Goal: Browse casually

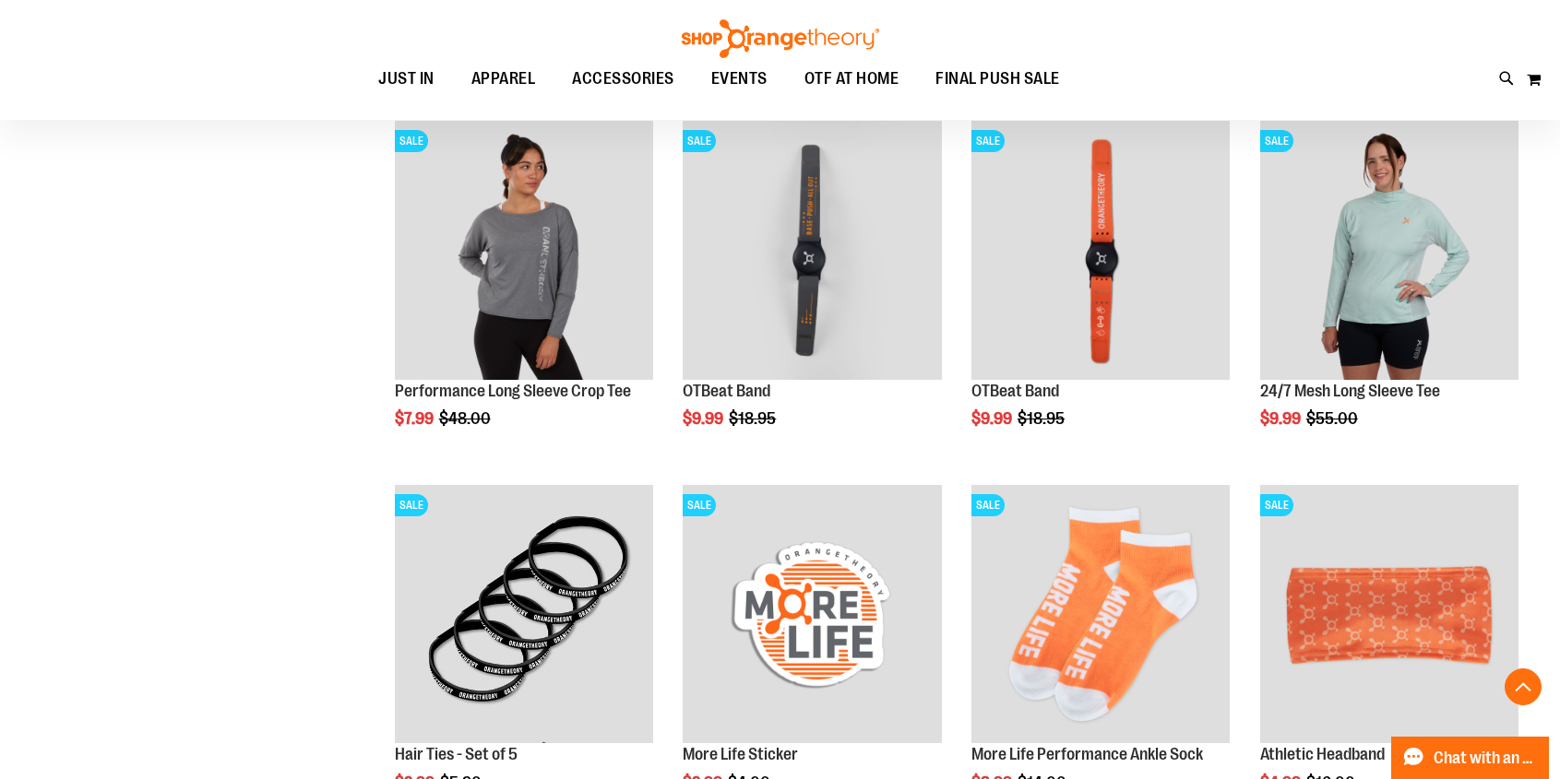
scroll to position [987, 0]
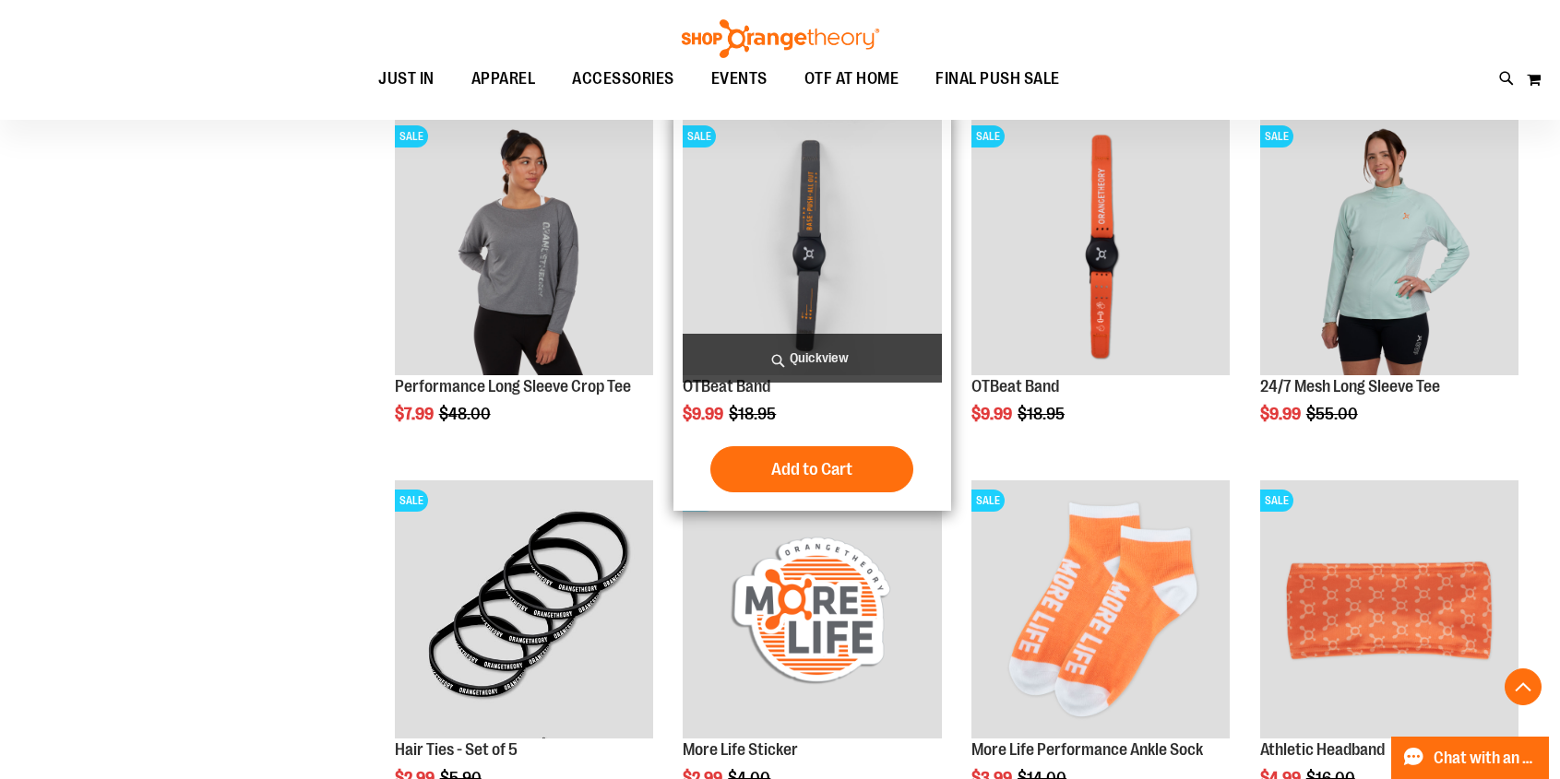
click at [872, 280] on img "product" at bounding box center [811, 245] width 258 height 258
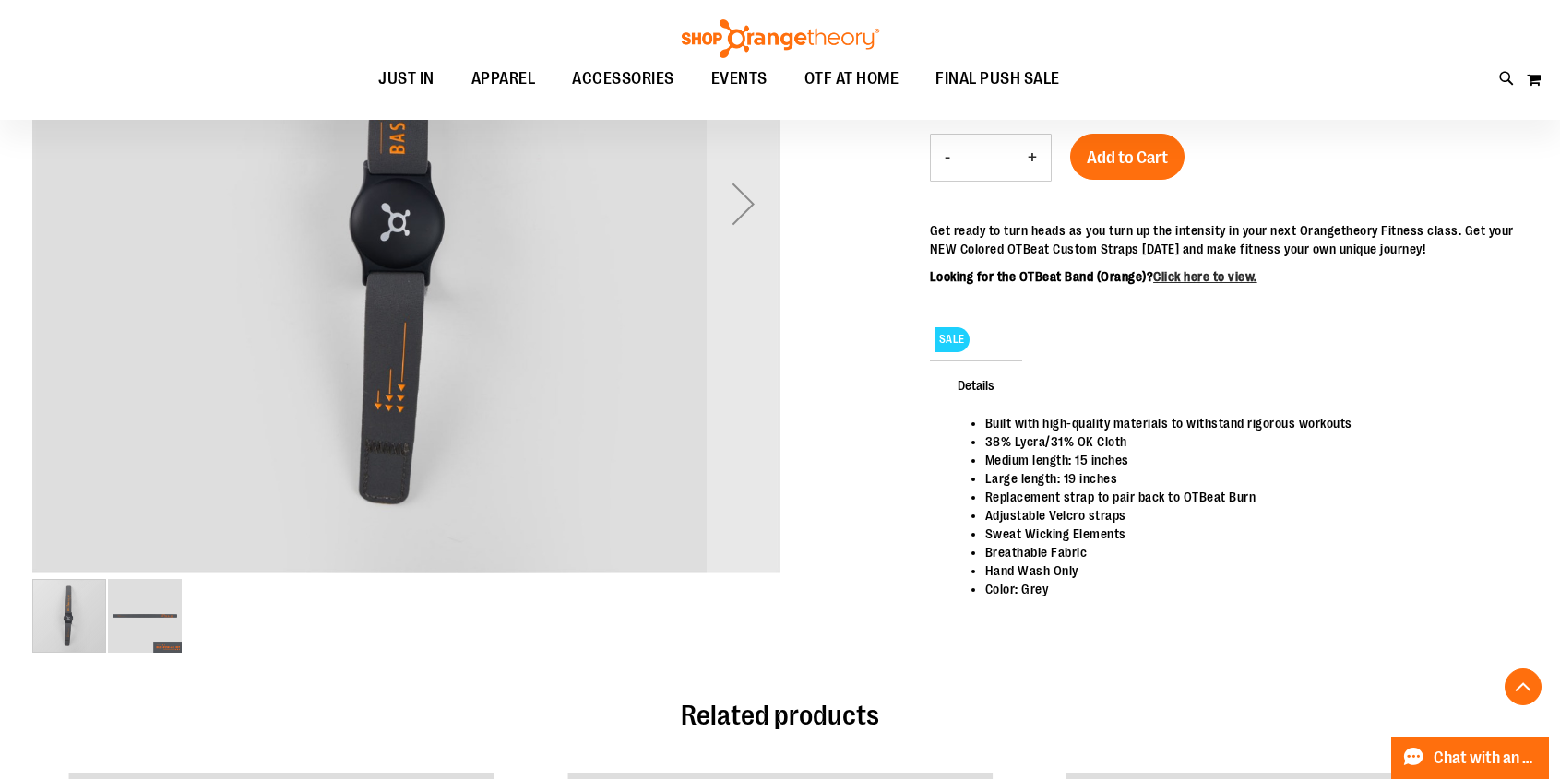
scroll to position [455, 0]
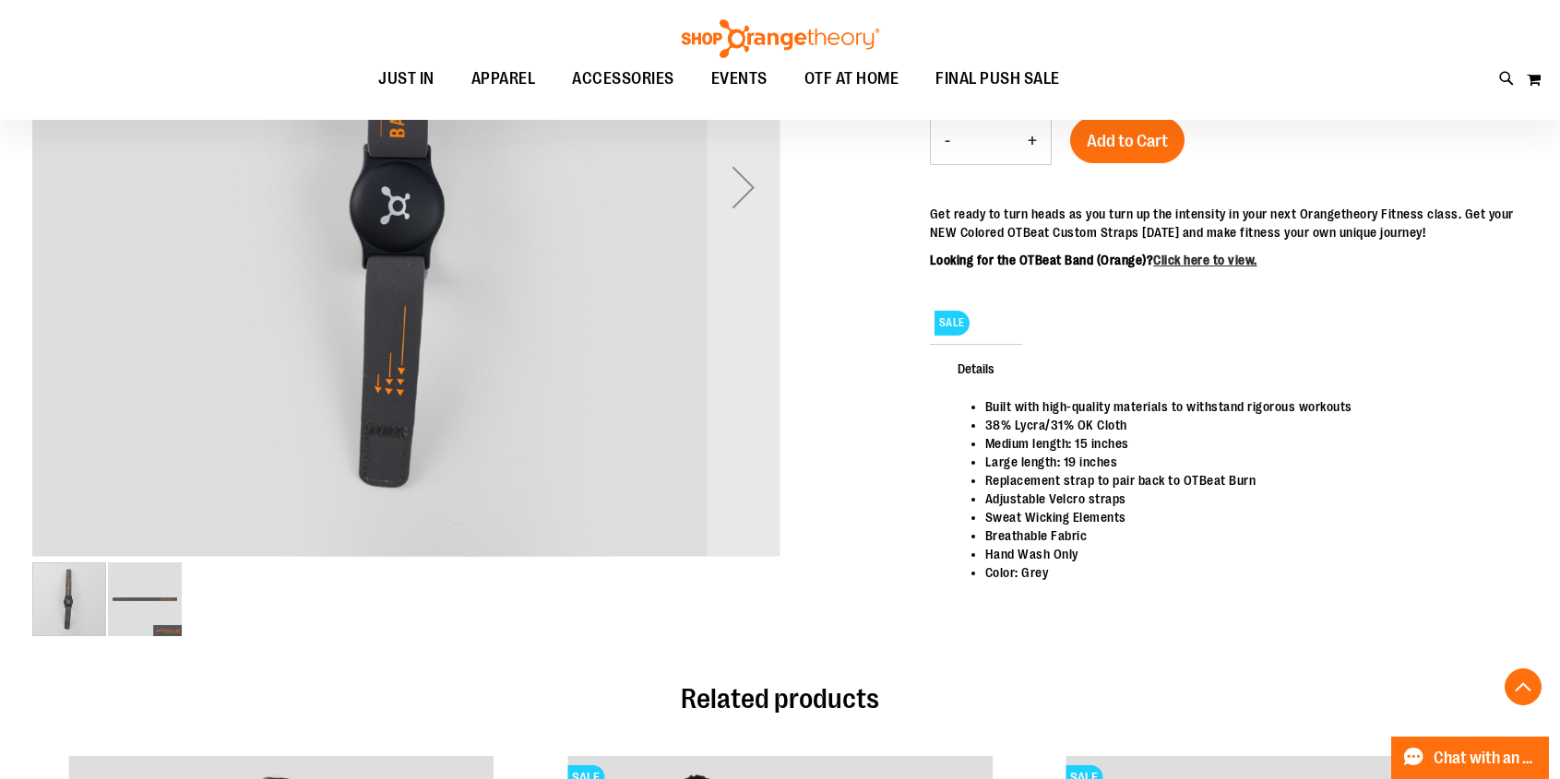
click at [160, 599] on img "image 2 of 2" at bounding box center [145, 600] width 74 height 74
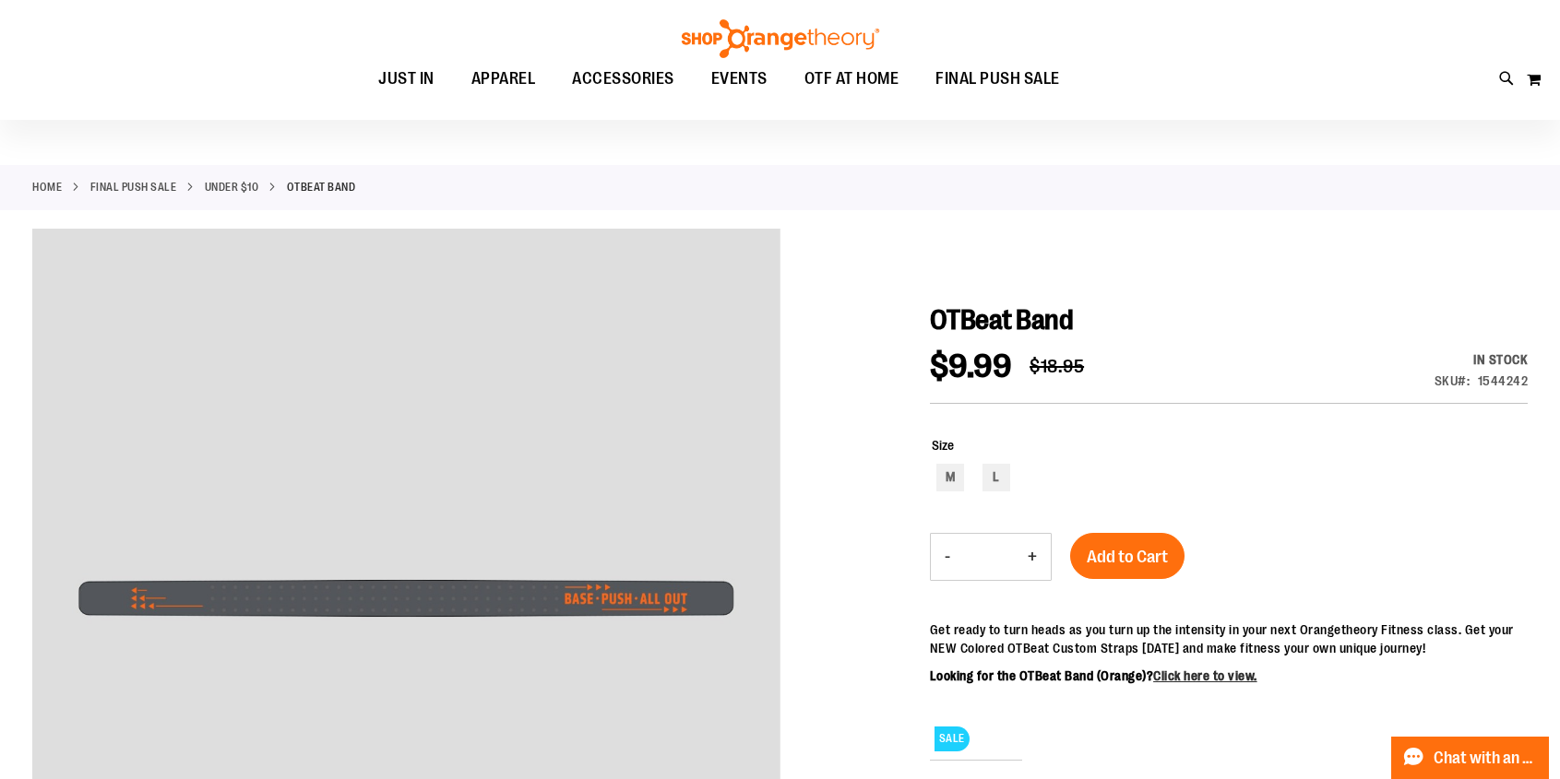
scroll to position [0, 0]
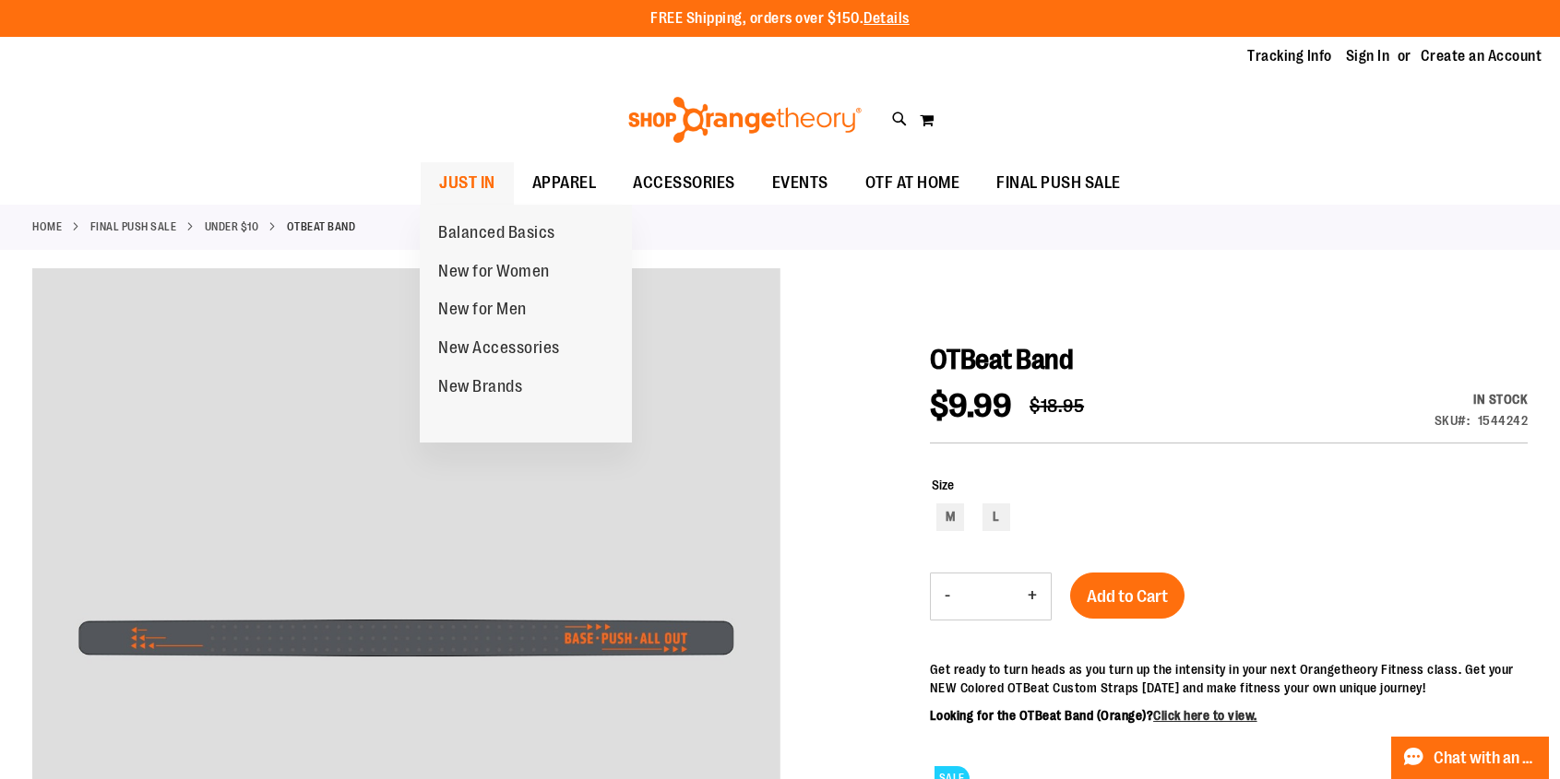
click at [474, 176] on span "JUST IN" at bounding box center [467, 183] width 56 height 42
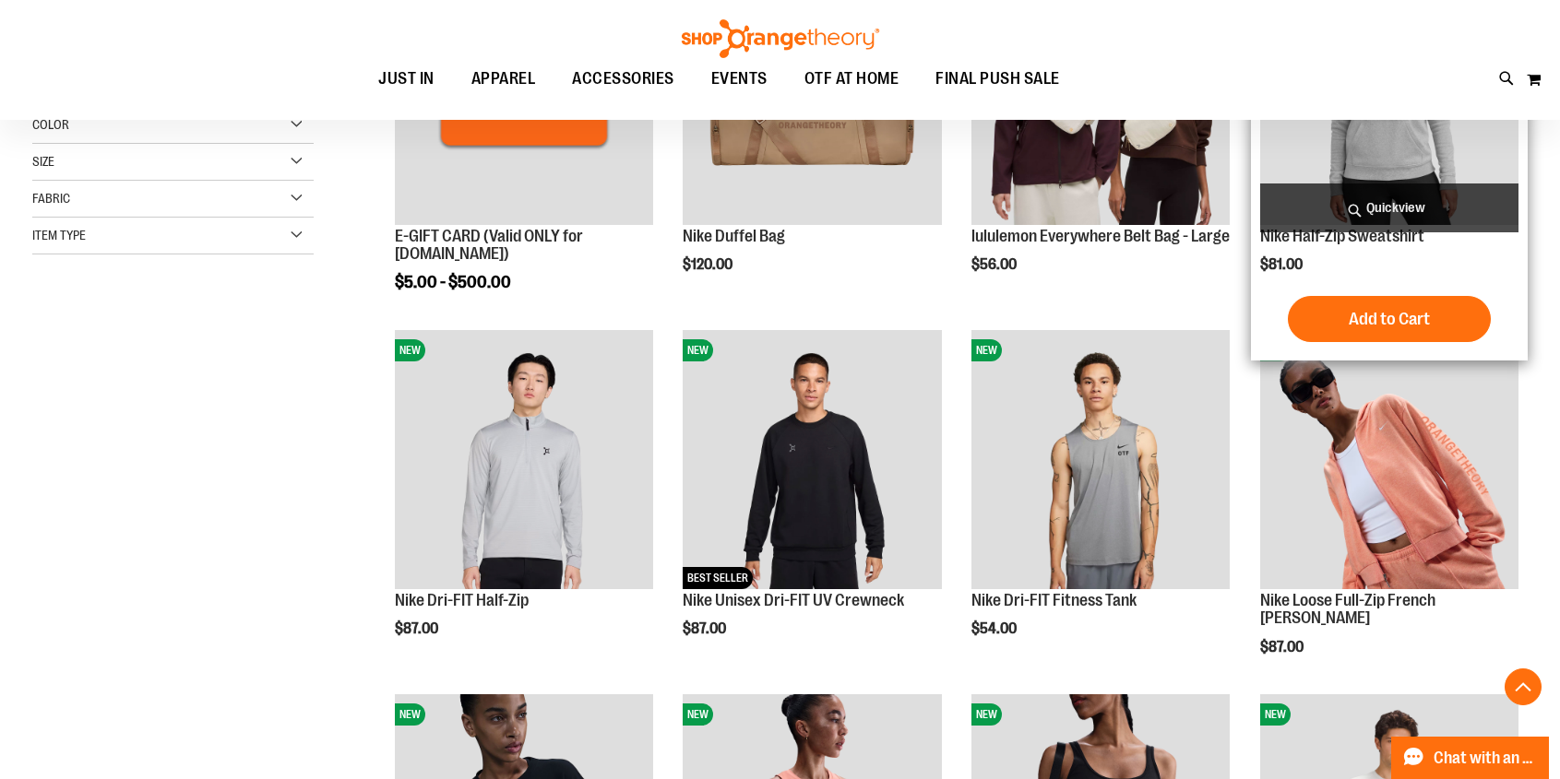
scroll to position [411, 0]
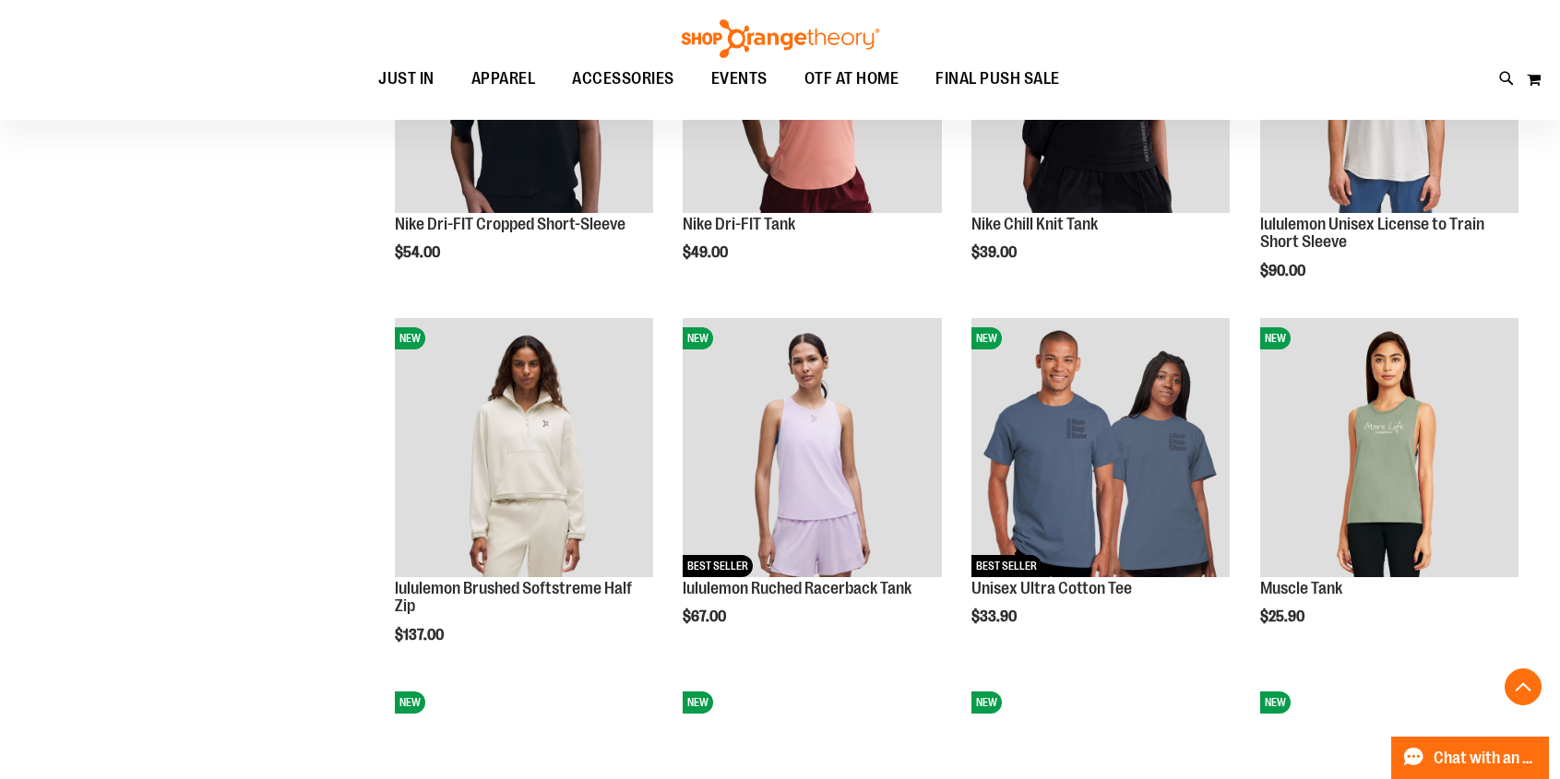
scroll to position [1146, 0]
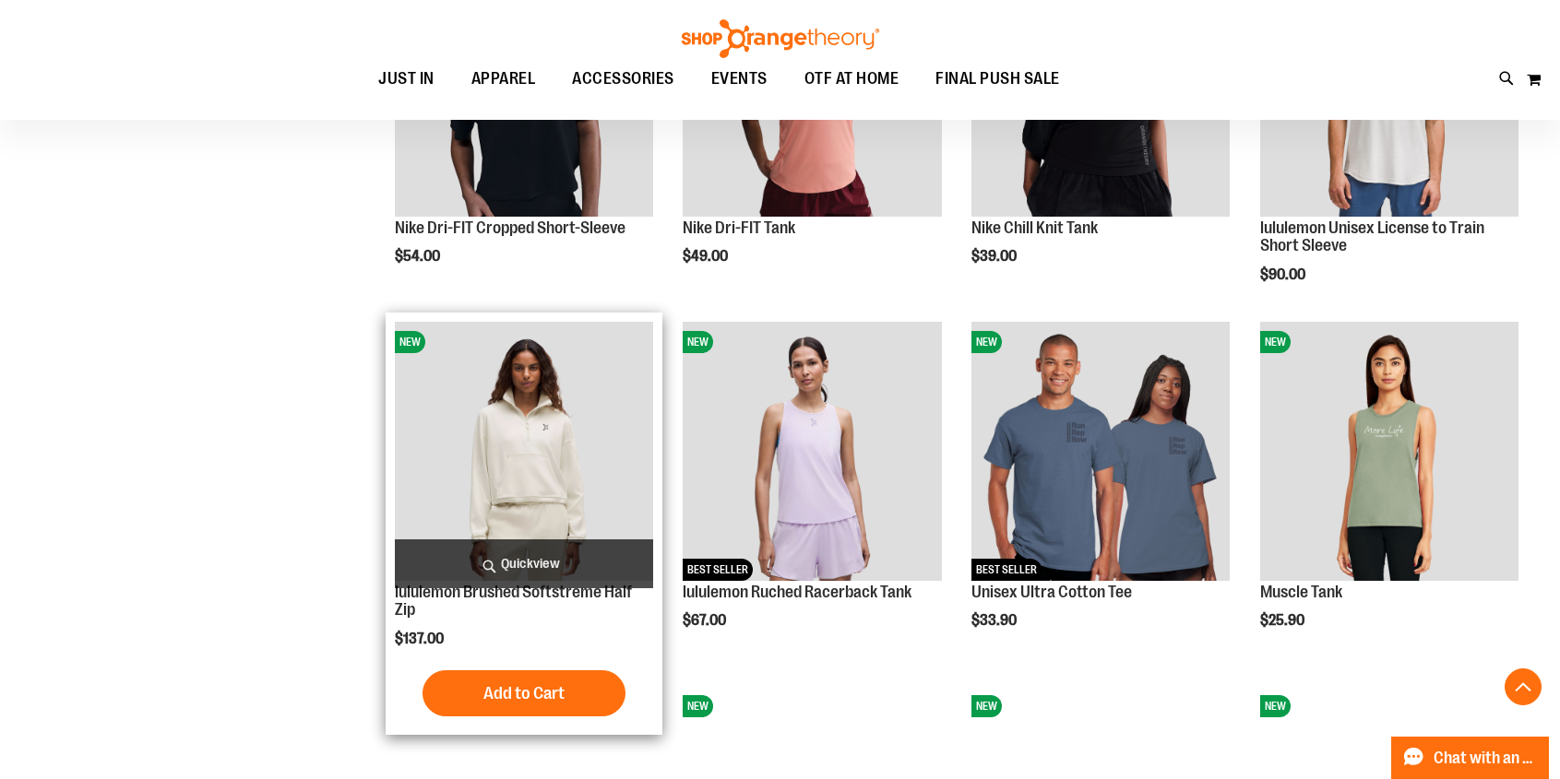
click at [583, 441] on img "product" at bounding box center [524, 451] width 258 height 258
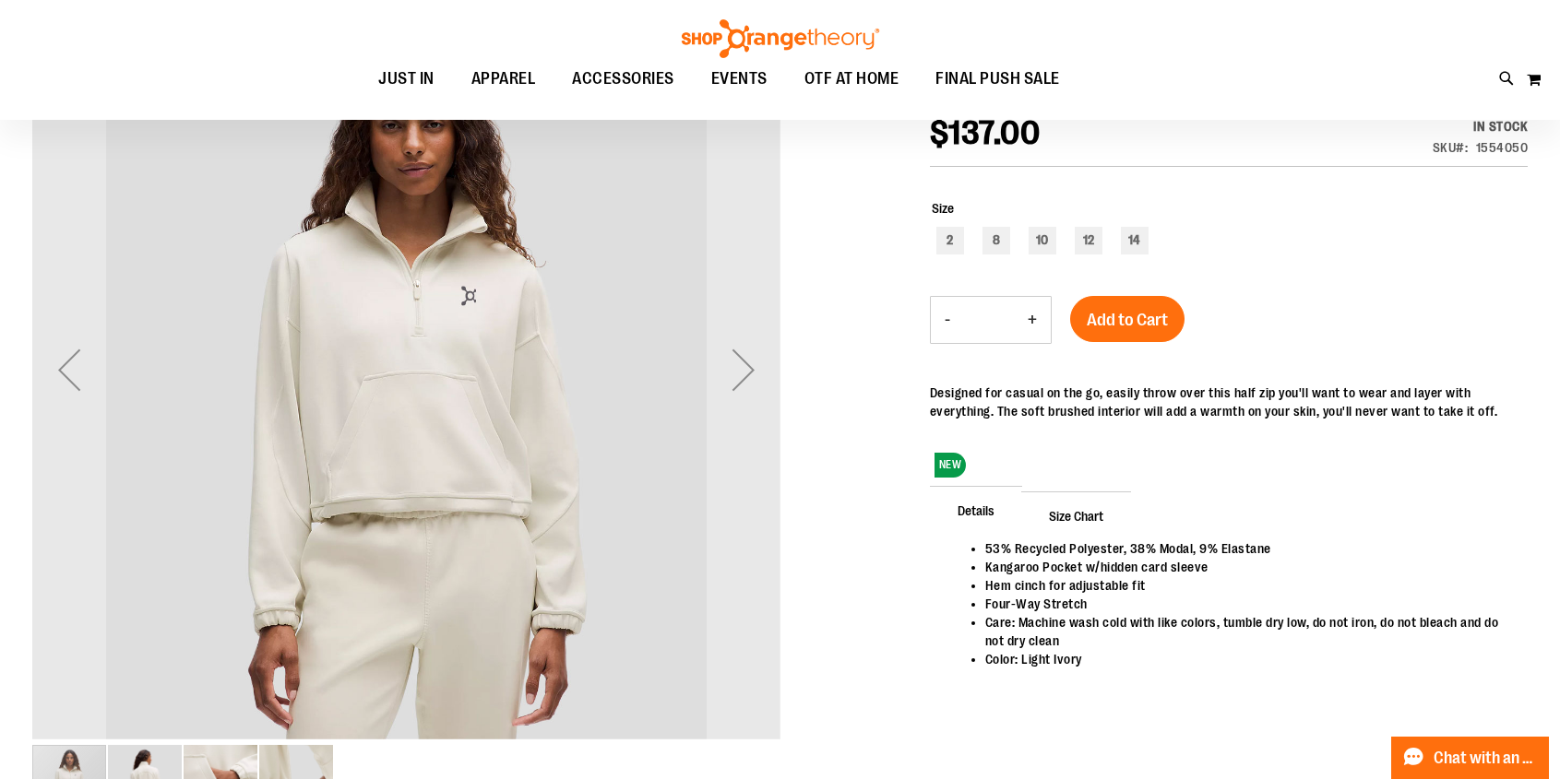
scroll to position [253, 0]
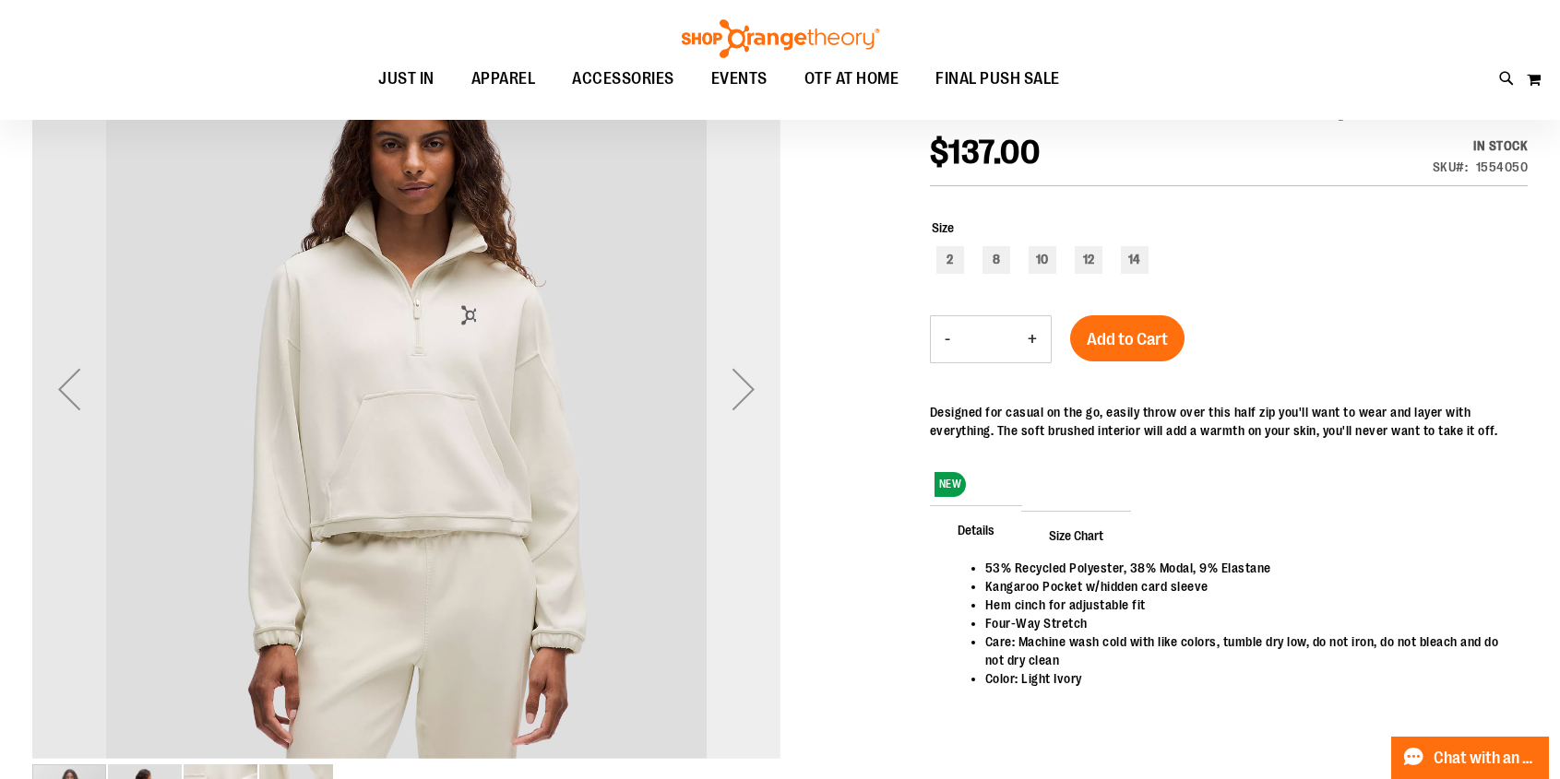
click at [754, 395] on div "Next" at bounding box center [743, 389] width 74 height 74
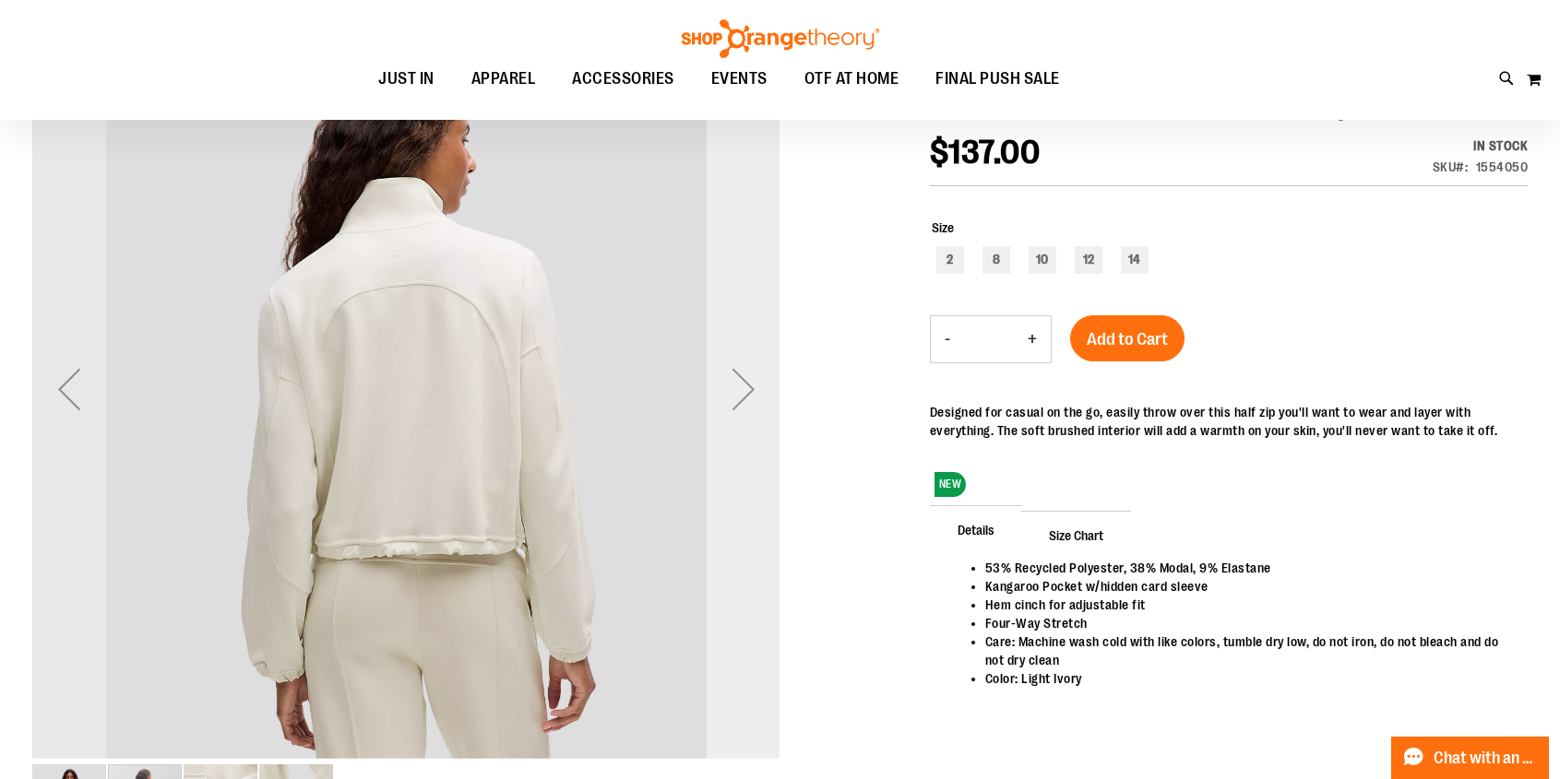
click at [754, 395] on div "Next" at bounding box center [743, 389] width 74 height 74
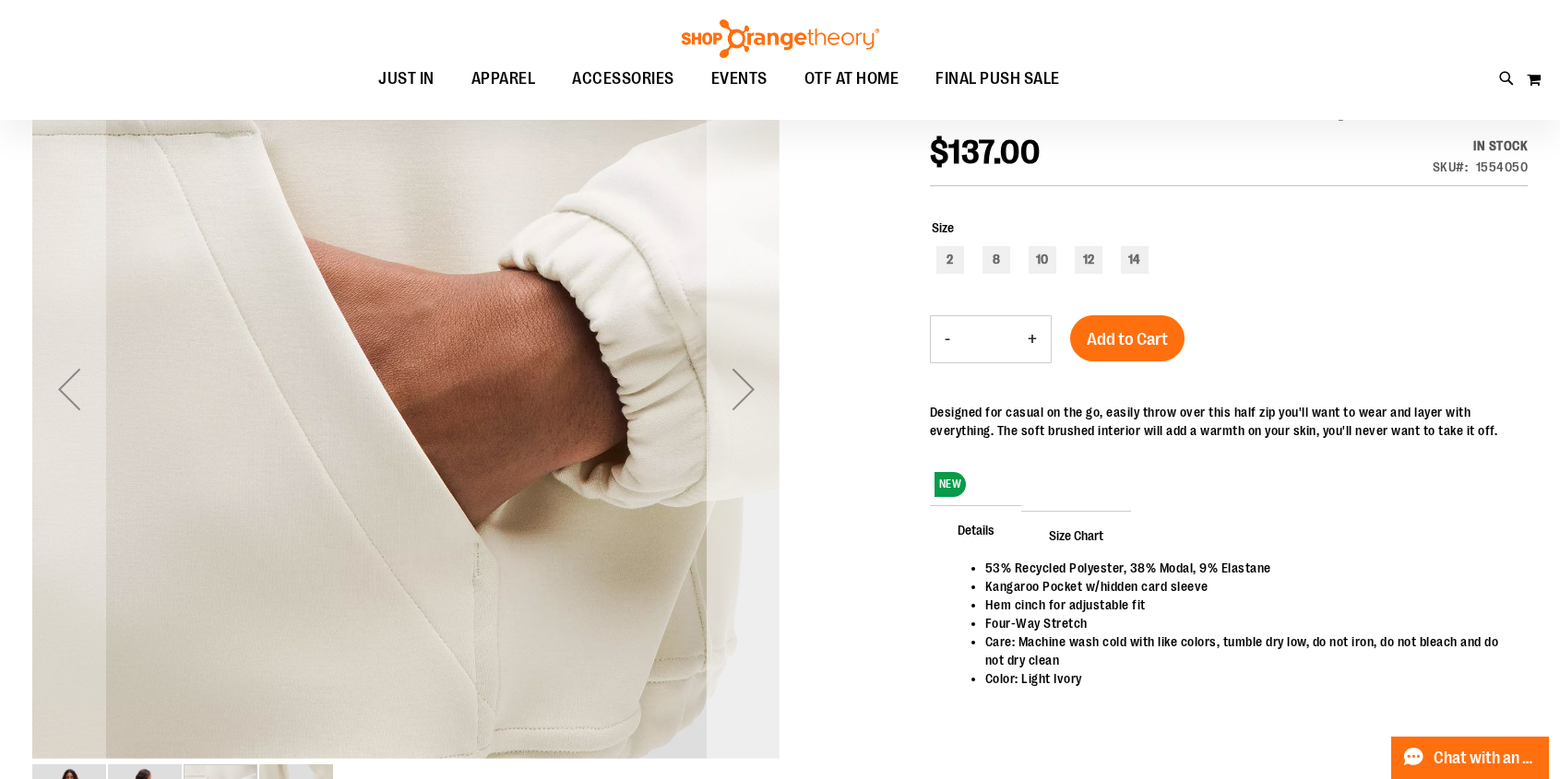
click at [754, 395] on div "Next" at bounding box center [743, 389] width 74 height 74
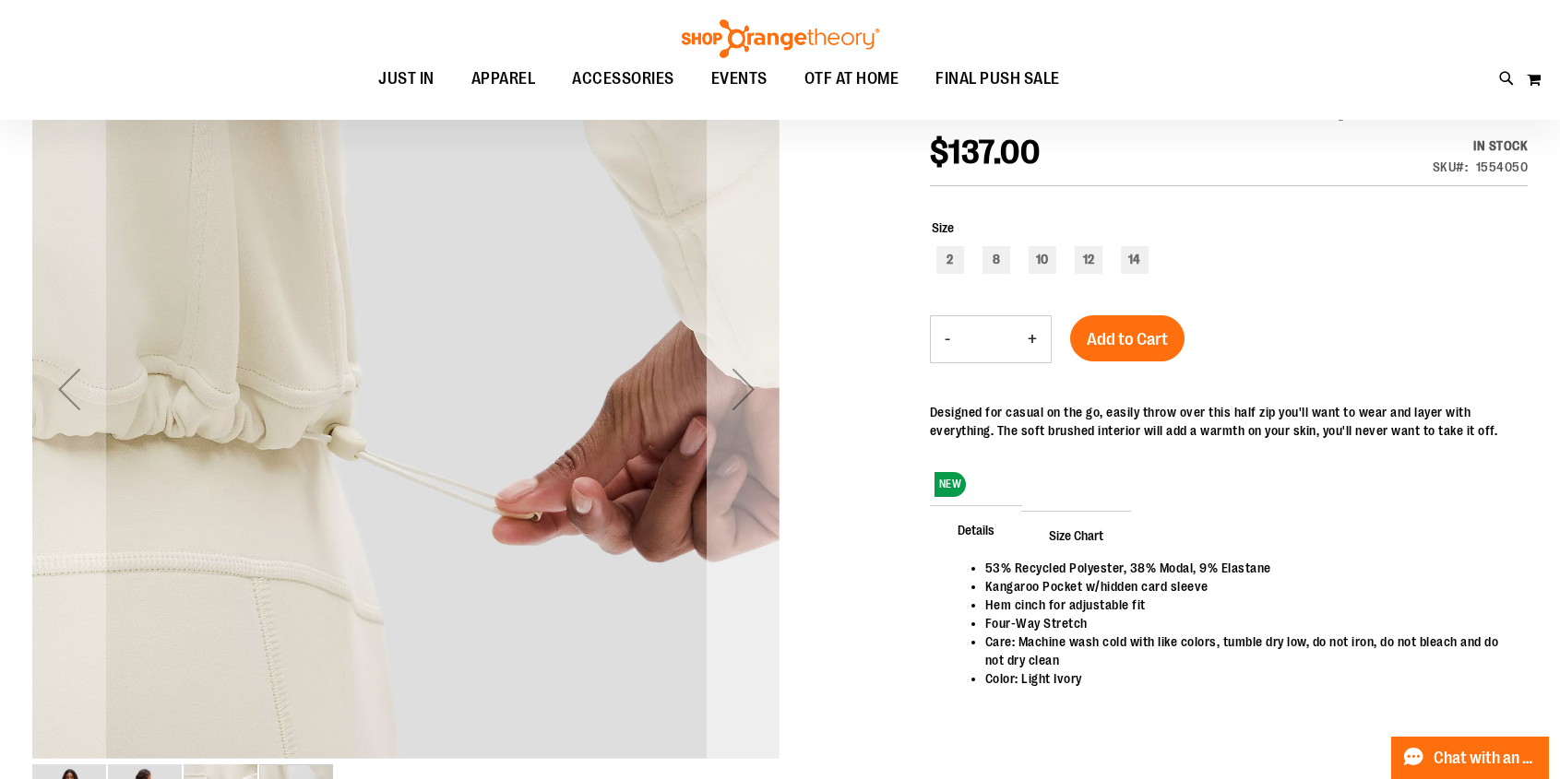
click at [754, 395] on div "Next" at bounding box center [743, 389] width 74 height 74
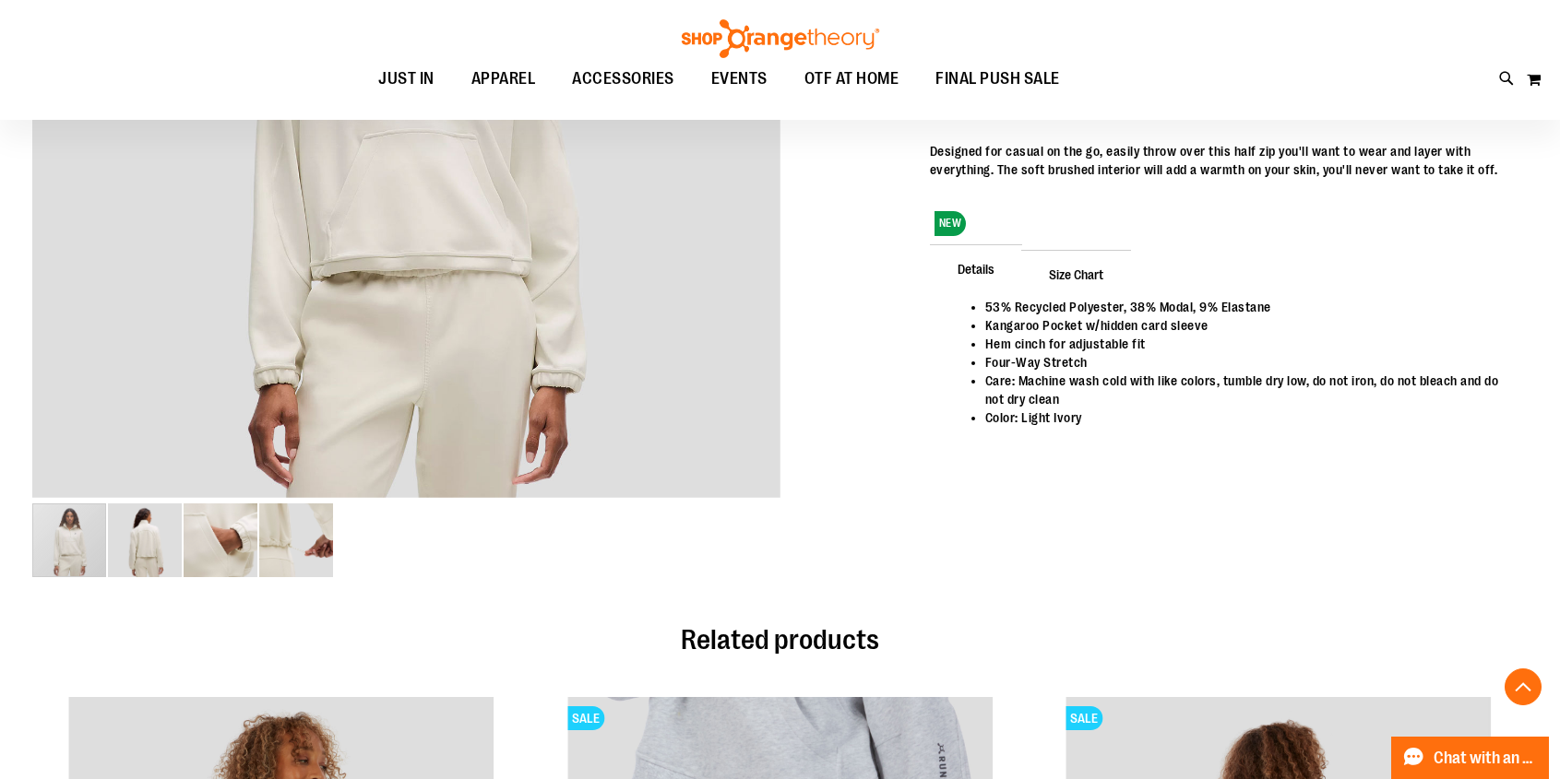
scroll to position [300, 0]
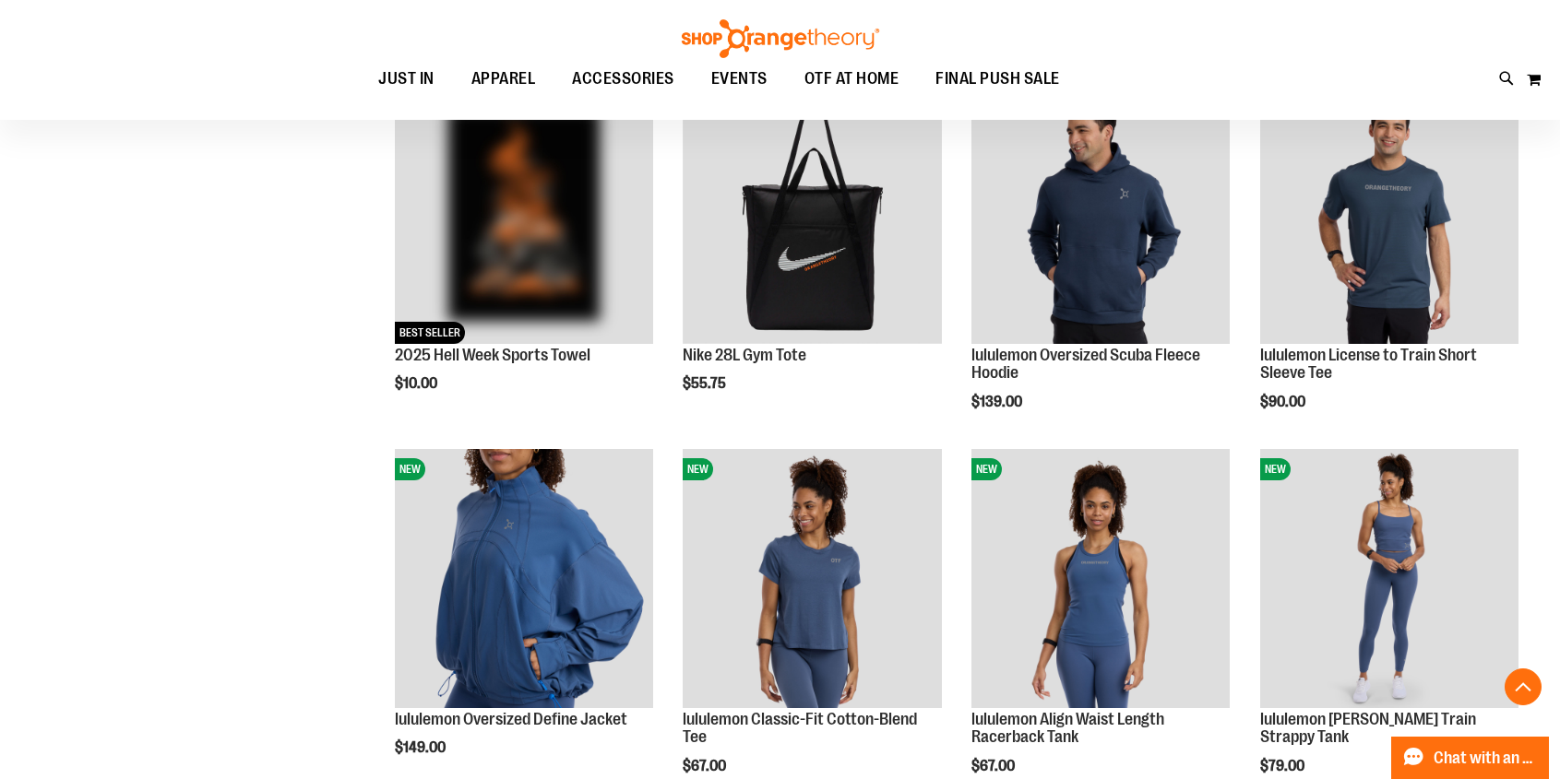
scroll to position [449, 0]
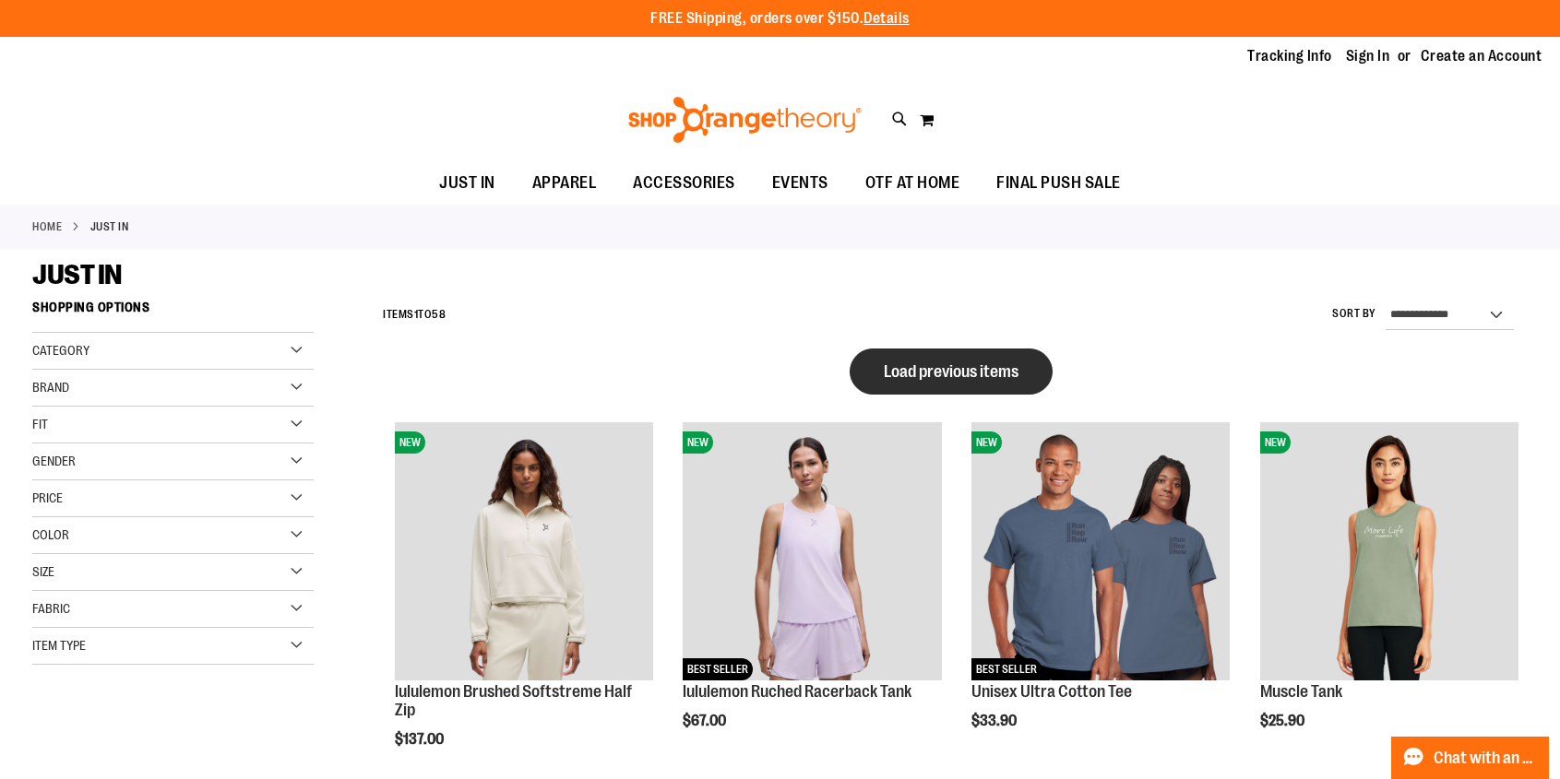
click at [963, 371] on span "Load previous items" at bounding box center [951, 371] width 135 height 18
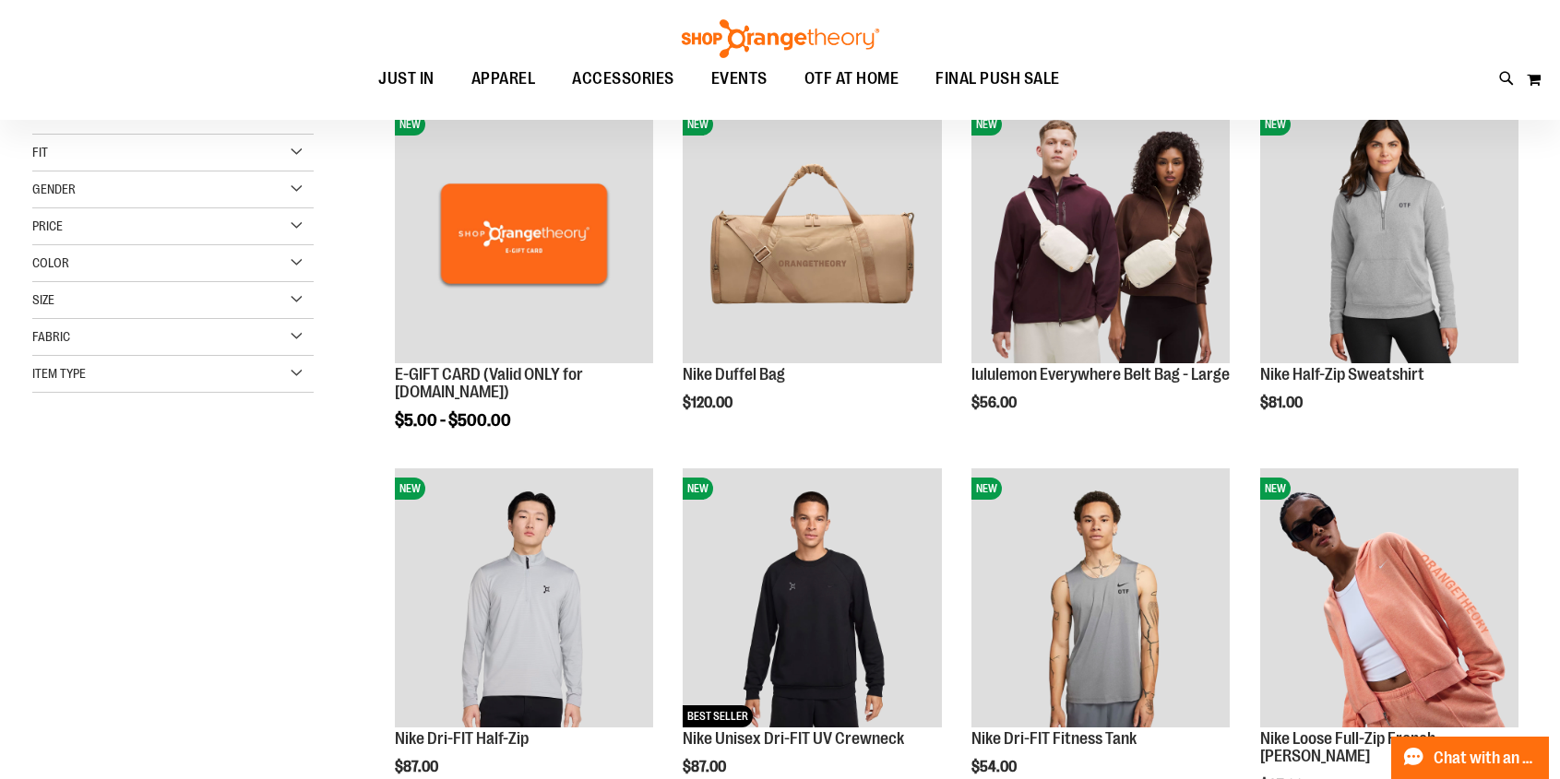
scroll to position [55, 0]
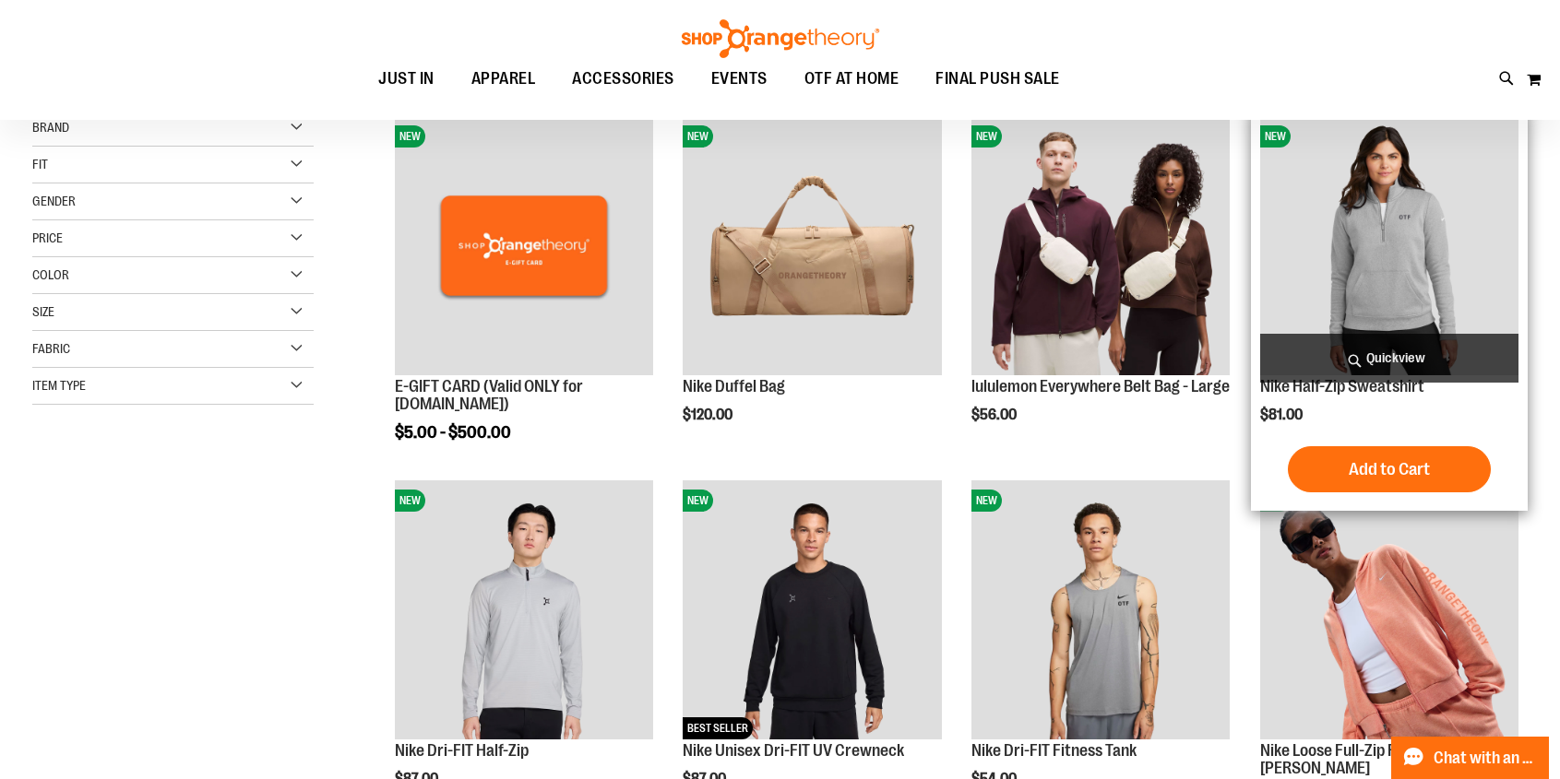
click at [1391, 241] on img "product" at bounding box center [1389, 245] width 258 height 258
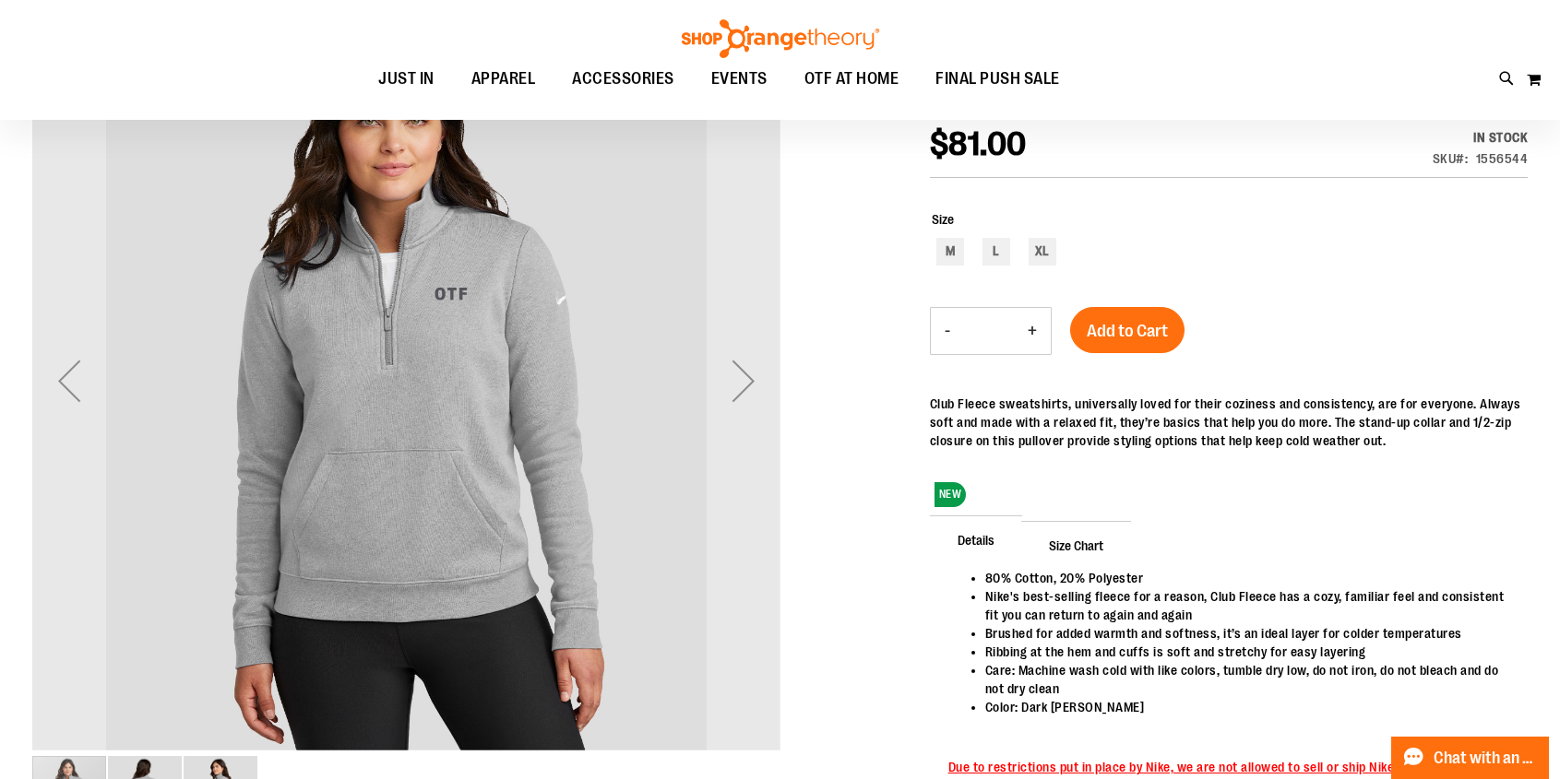
scroll to position [262, 0]
click at [753, 383] on div "Next" at bounding box center [743, 380] width 74 height 74
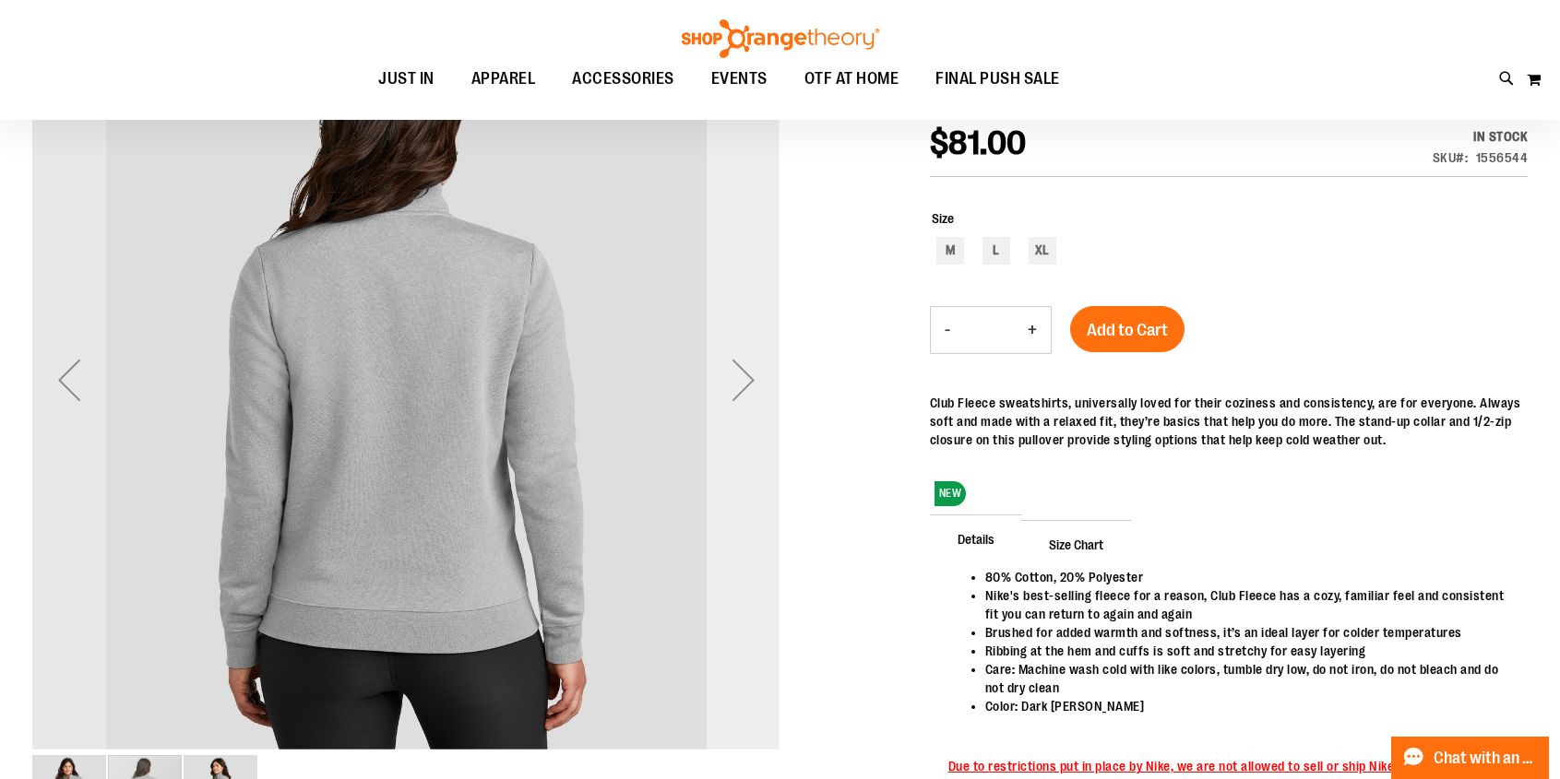
click at [753, 383] on div "Next" at bounding box center [743, 380] width 74 height 74
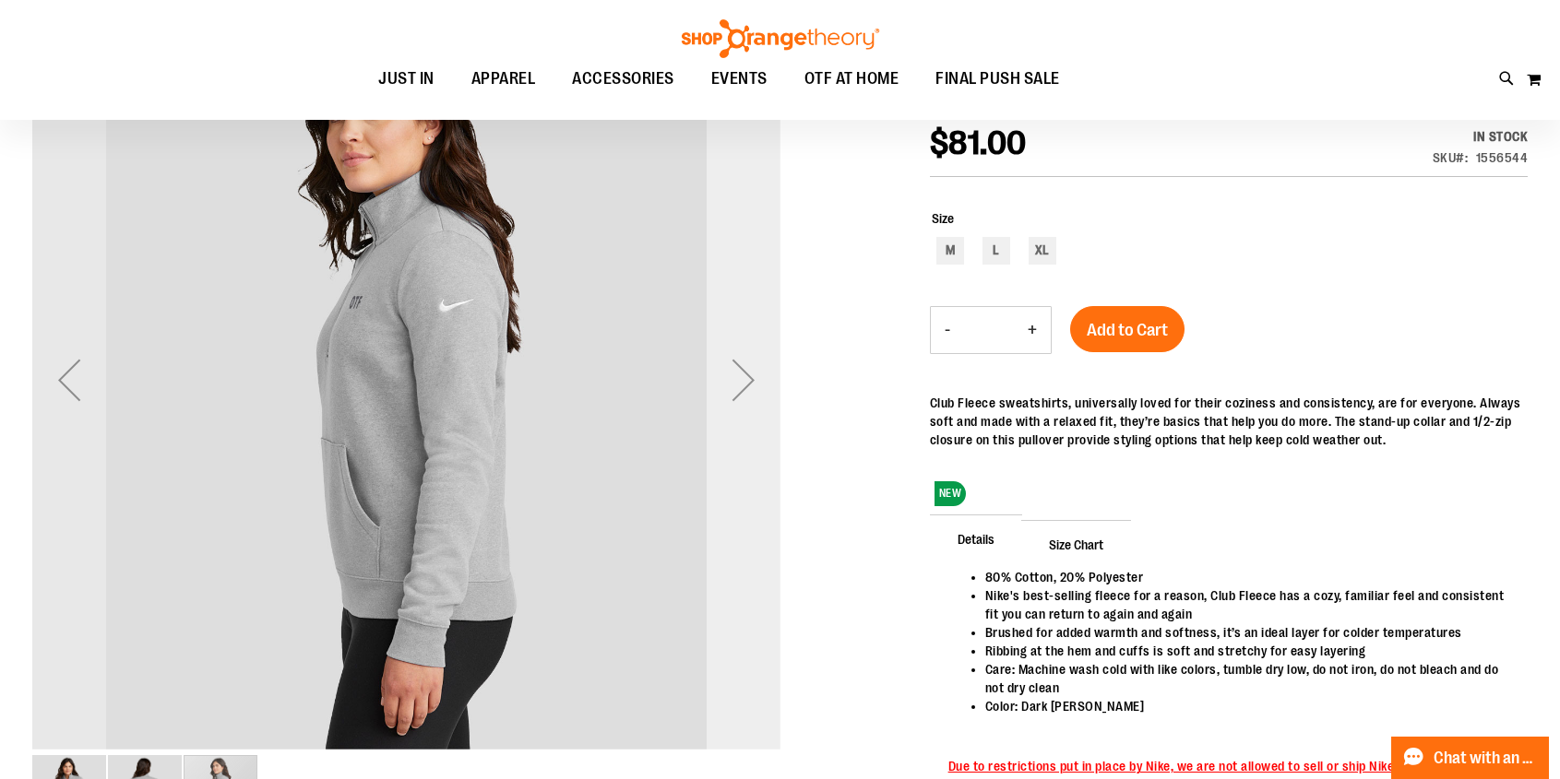
click at [753, 383] on div "Next" at bounding box center [743, 380] width 74 height 74
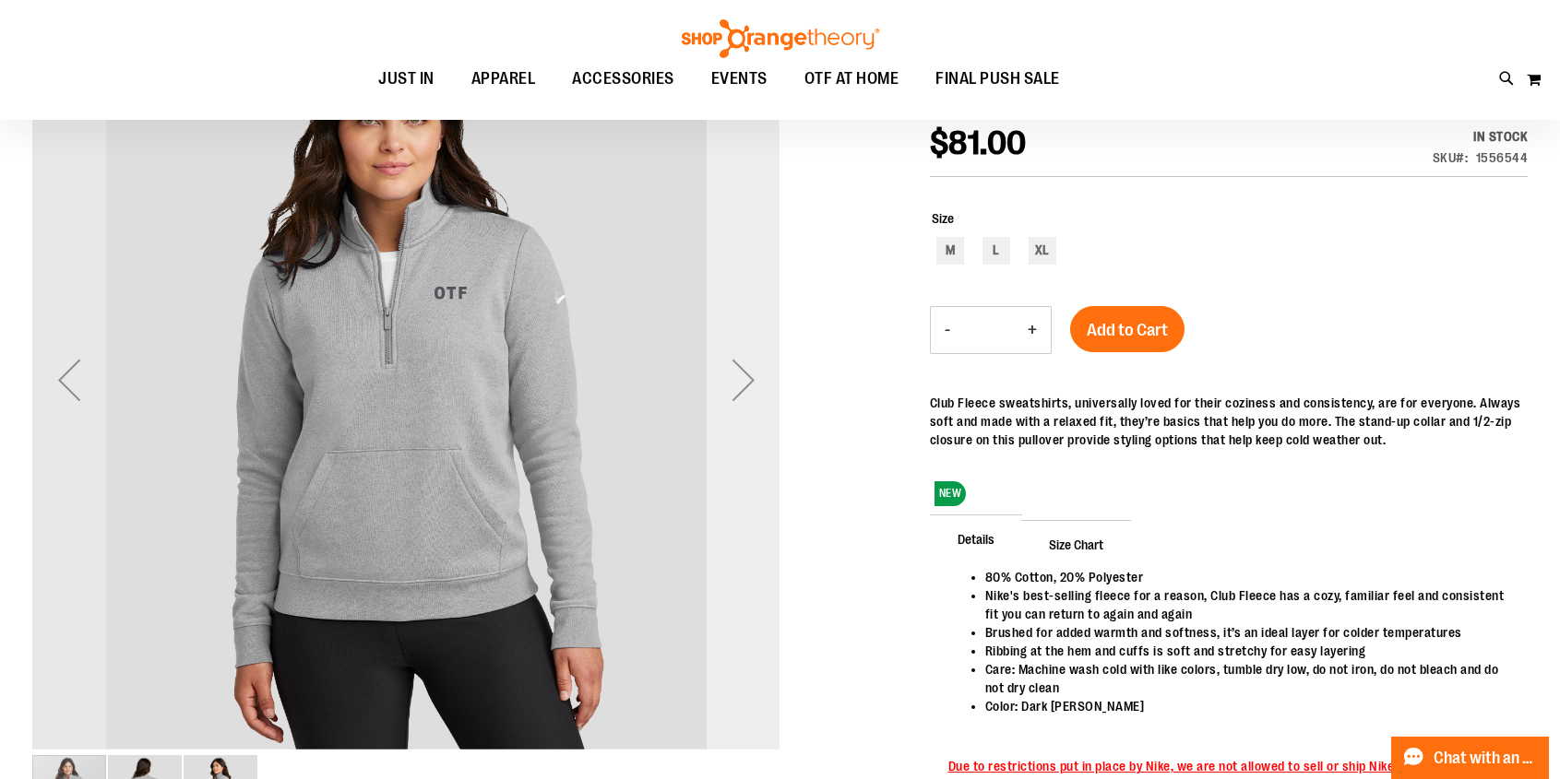
click at [753, 383] on div "Next" at bounding box center [743, 380] width 74 height 74
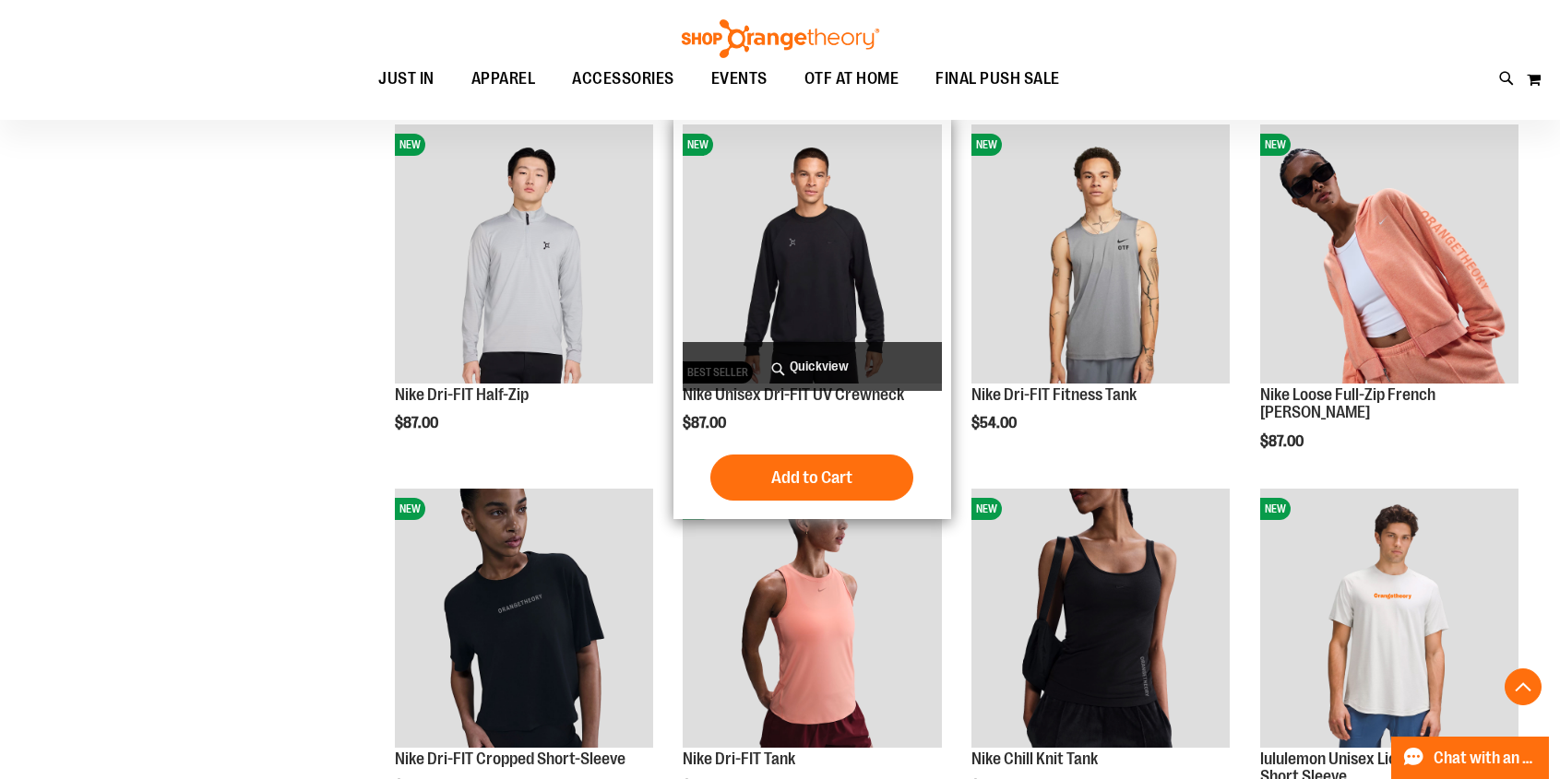
scroll to position [620, 0]
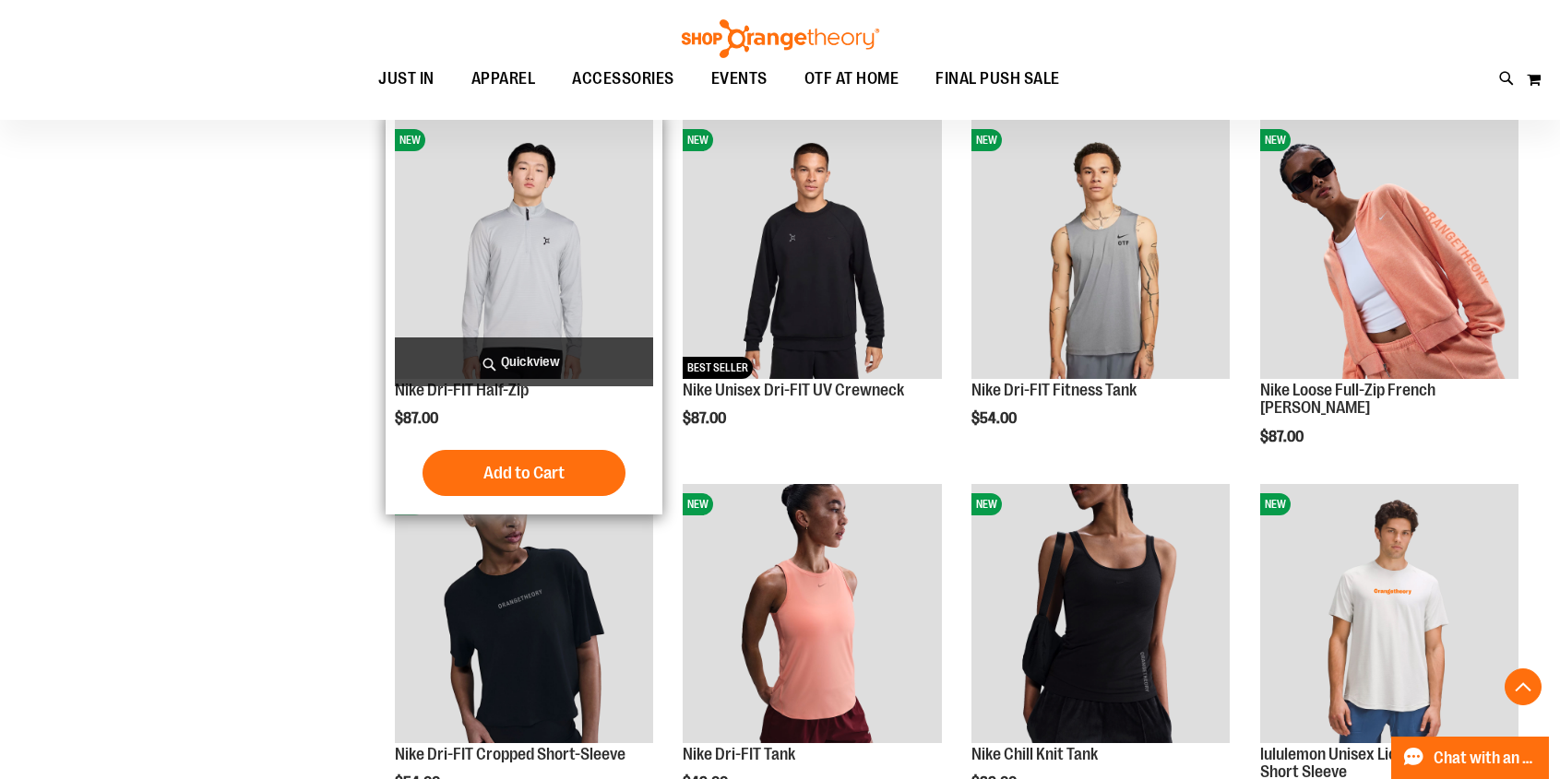
click at [560, 266] on img "product" at bounding box center [524, 249] width 258 height 258
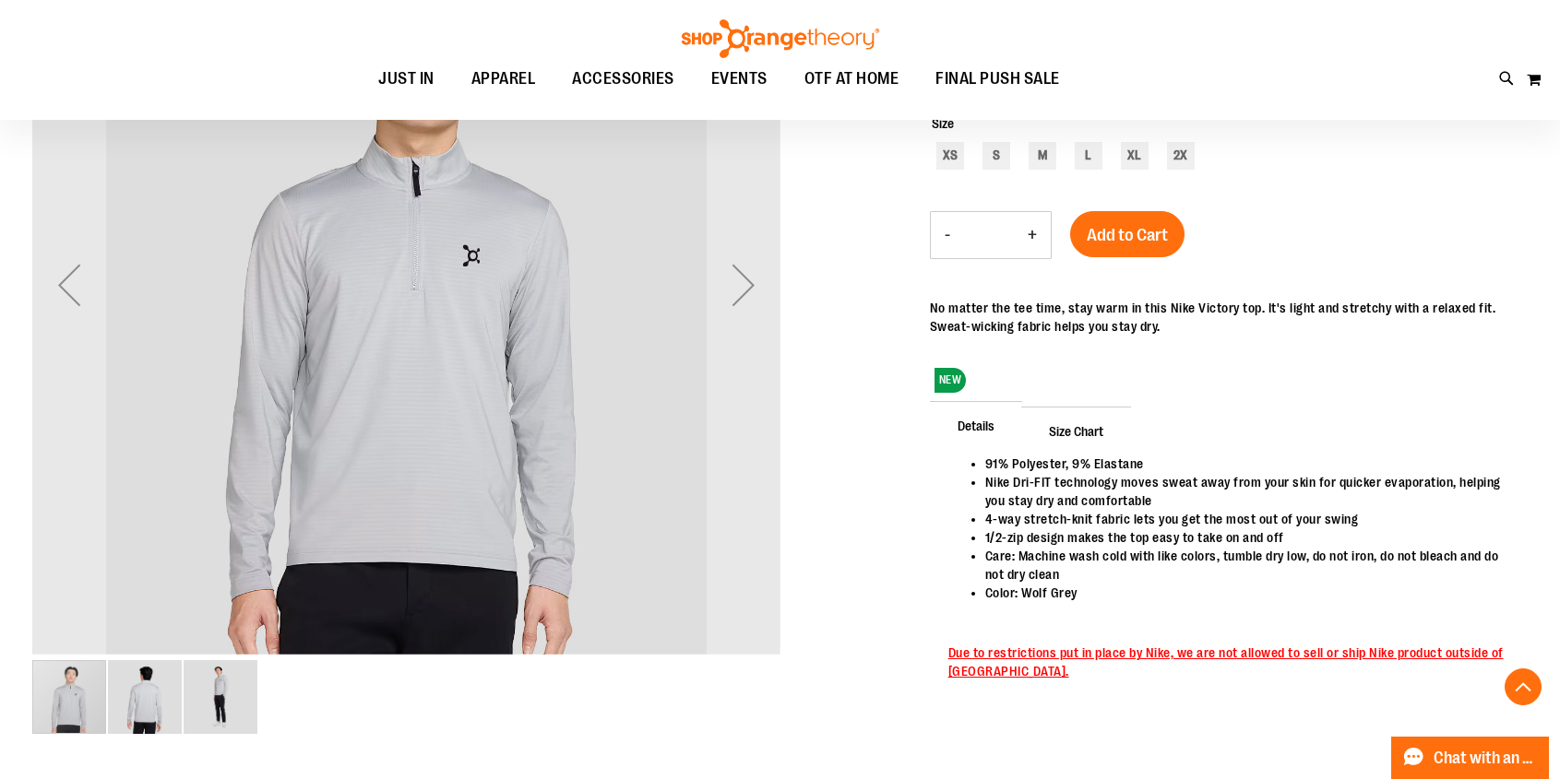
scroll to position [324, 0]
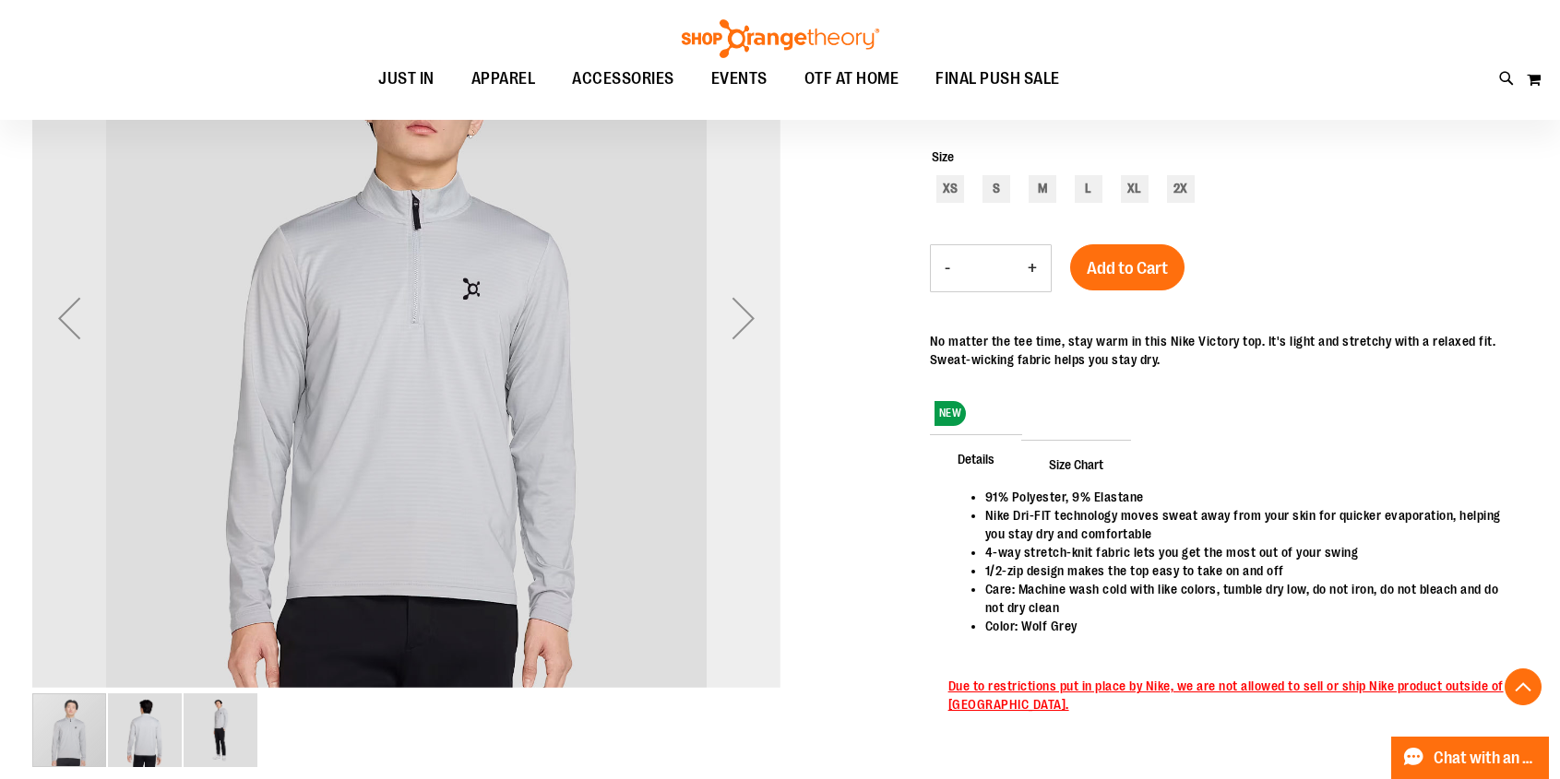
click at [732, 312] on div "Next" at bounding box center [743, 318] width 74 height 74
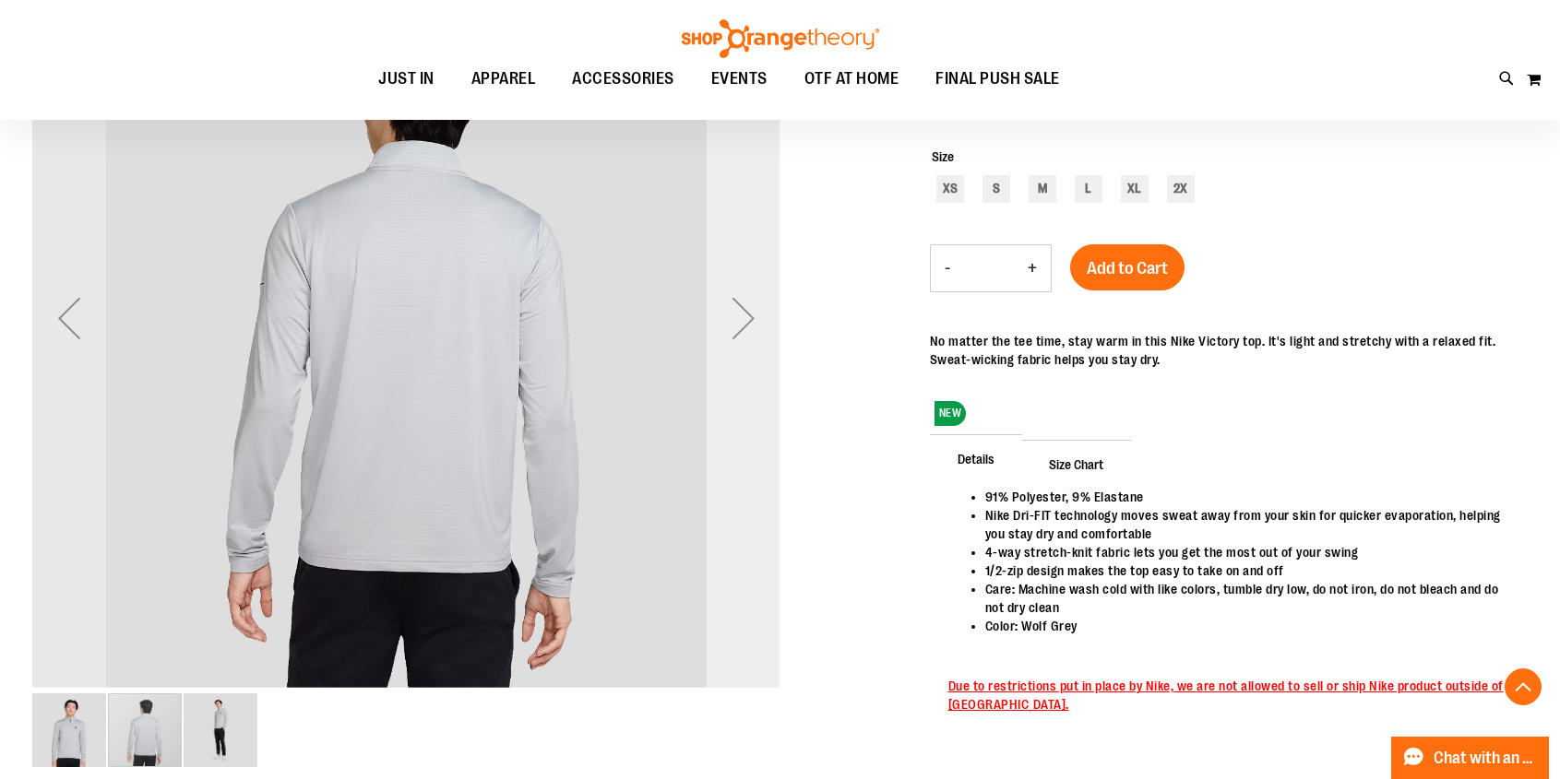
click at [732, 313] on div "Next" at bounding box center [743, 318] width 74 height 74
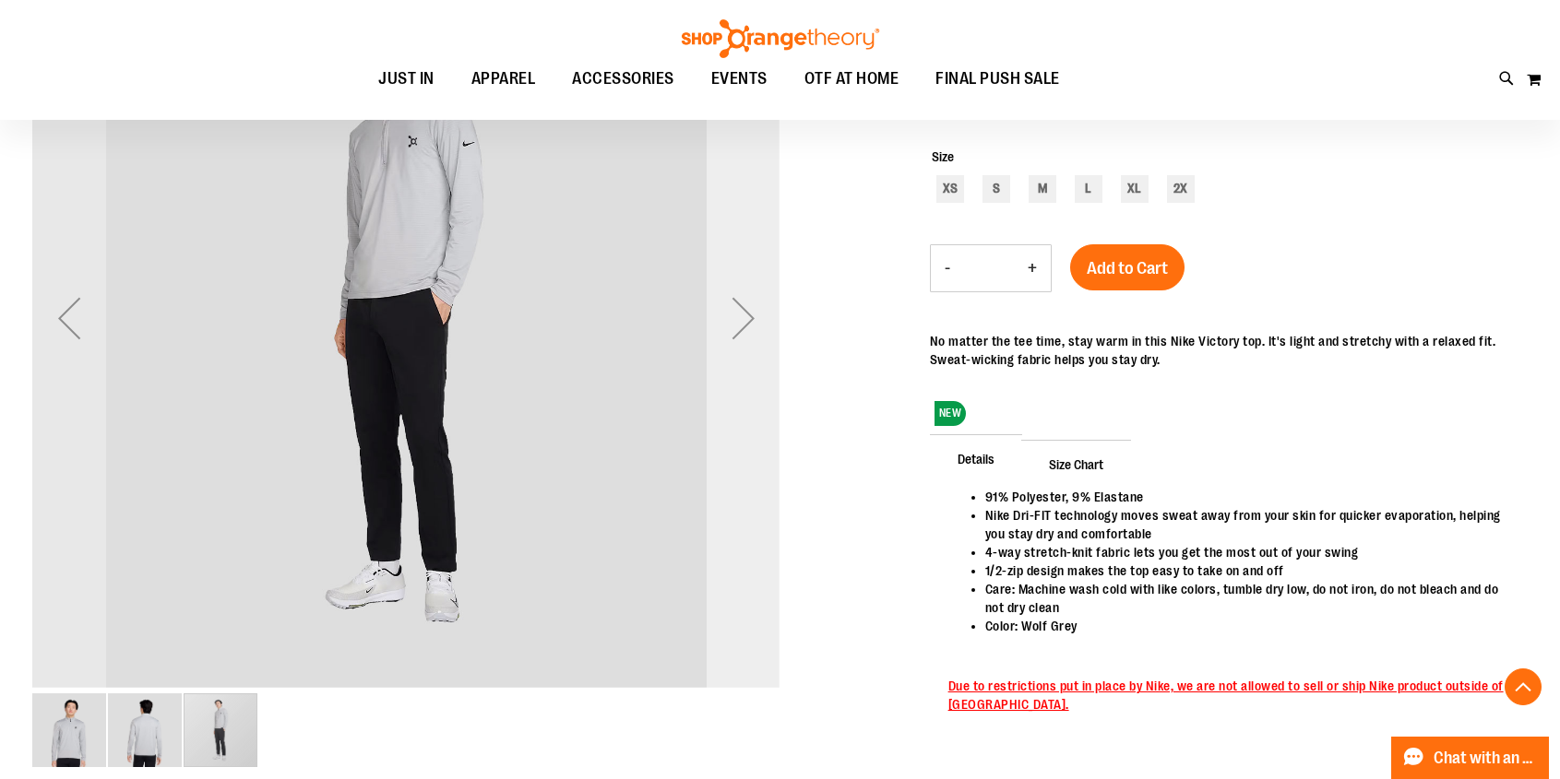
click at [732, 314] on div "Next" at bounding box center [743, 318] width 74 height 74
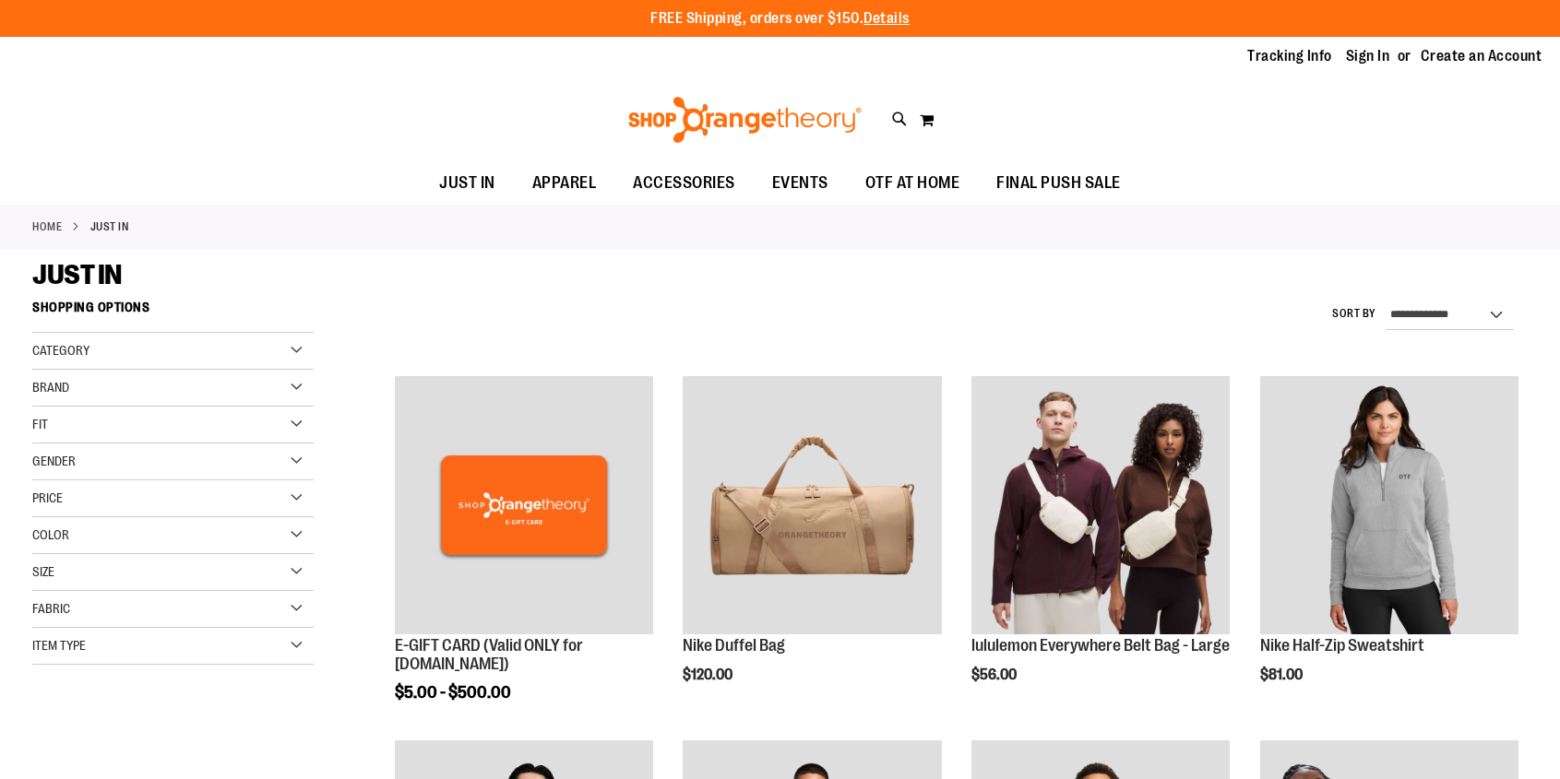
scroll to position [750, 0]
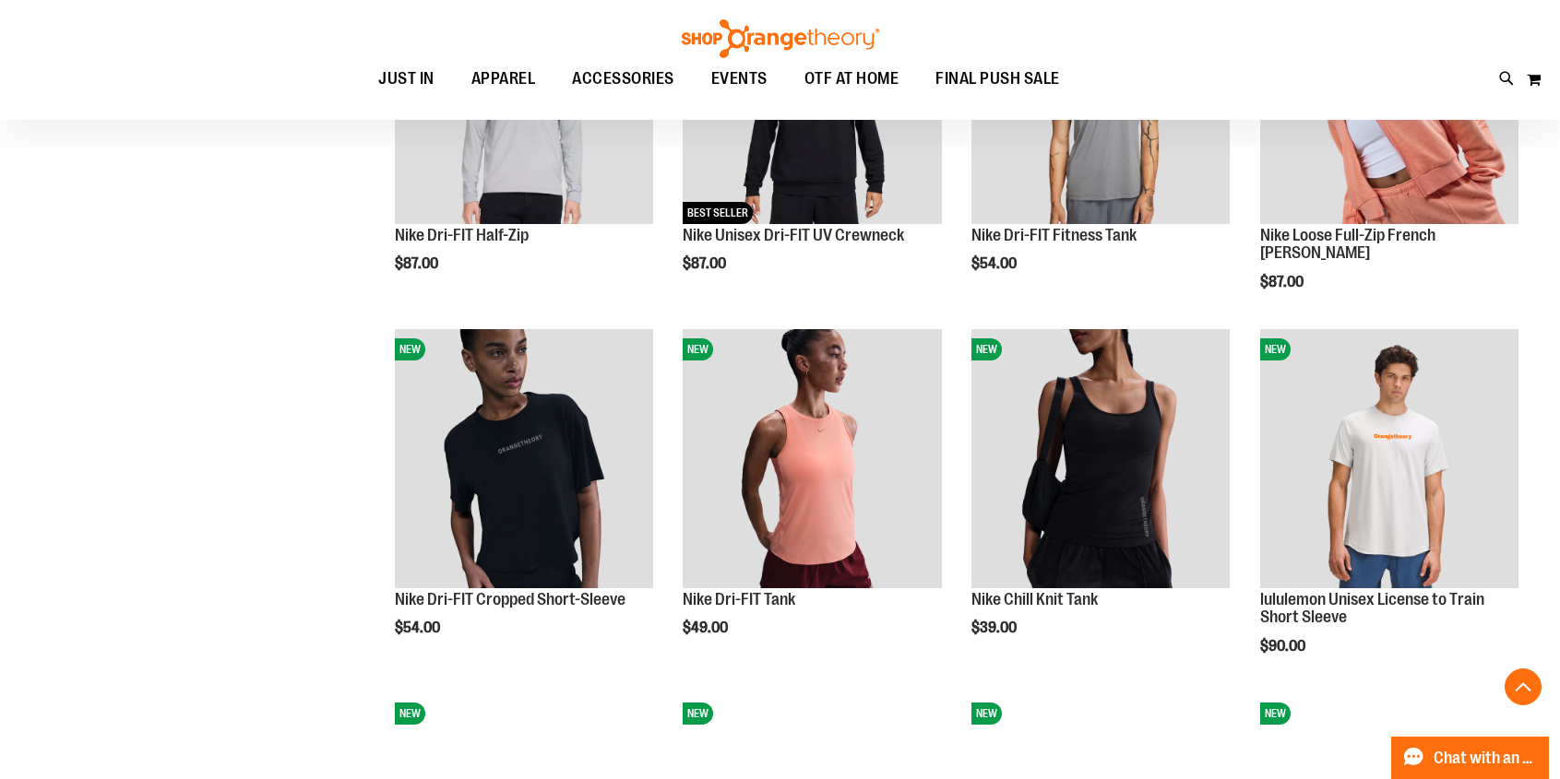
scroll to position [122, 0]
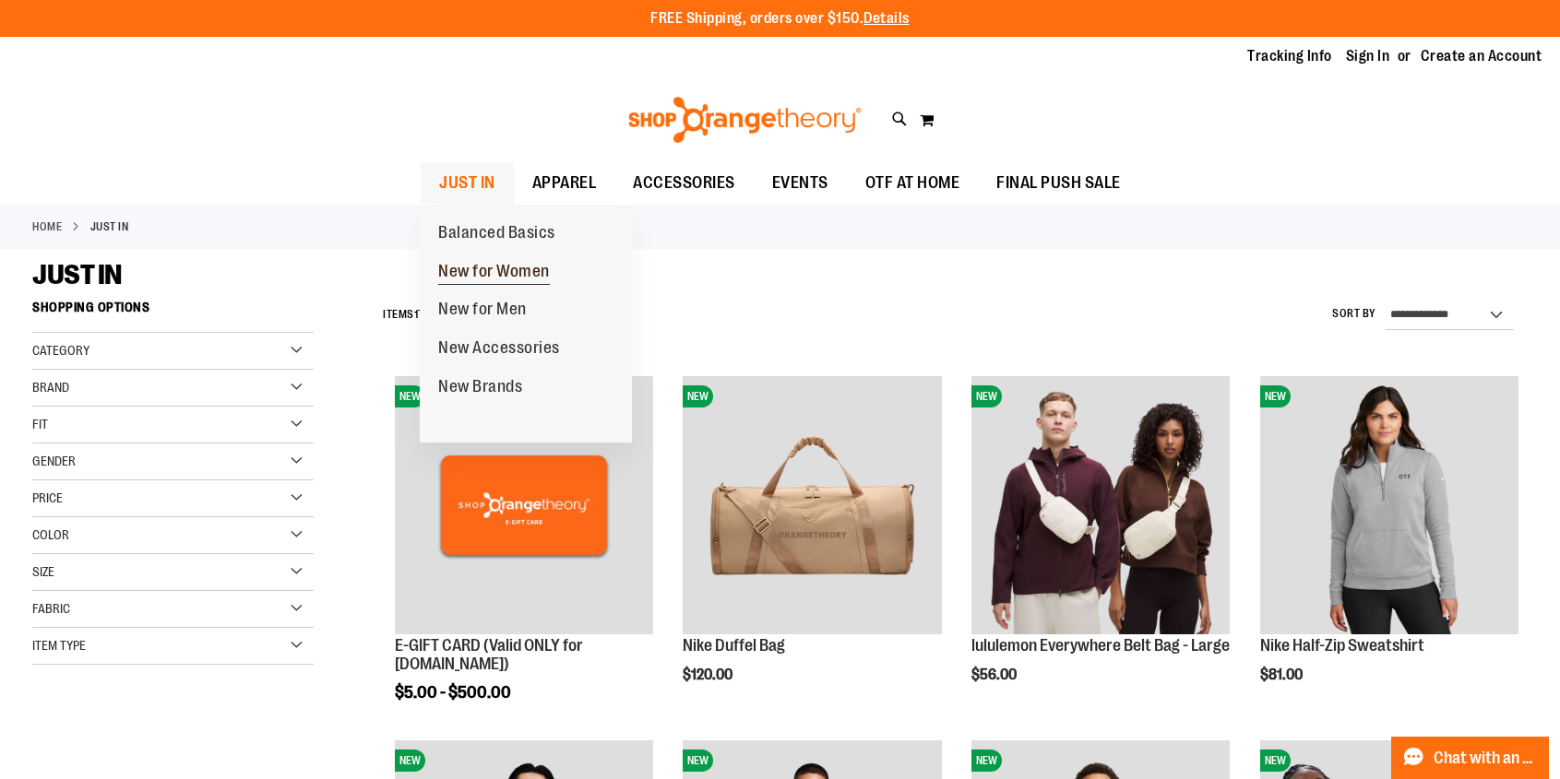
click at [491, 267] on span "New for Women" at bounding box center [494, 273] width 112 height 23
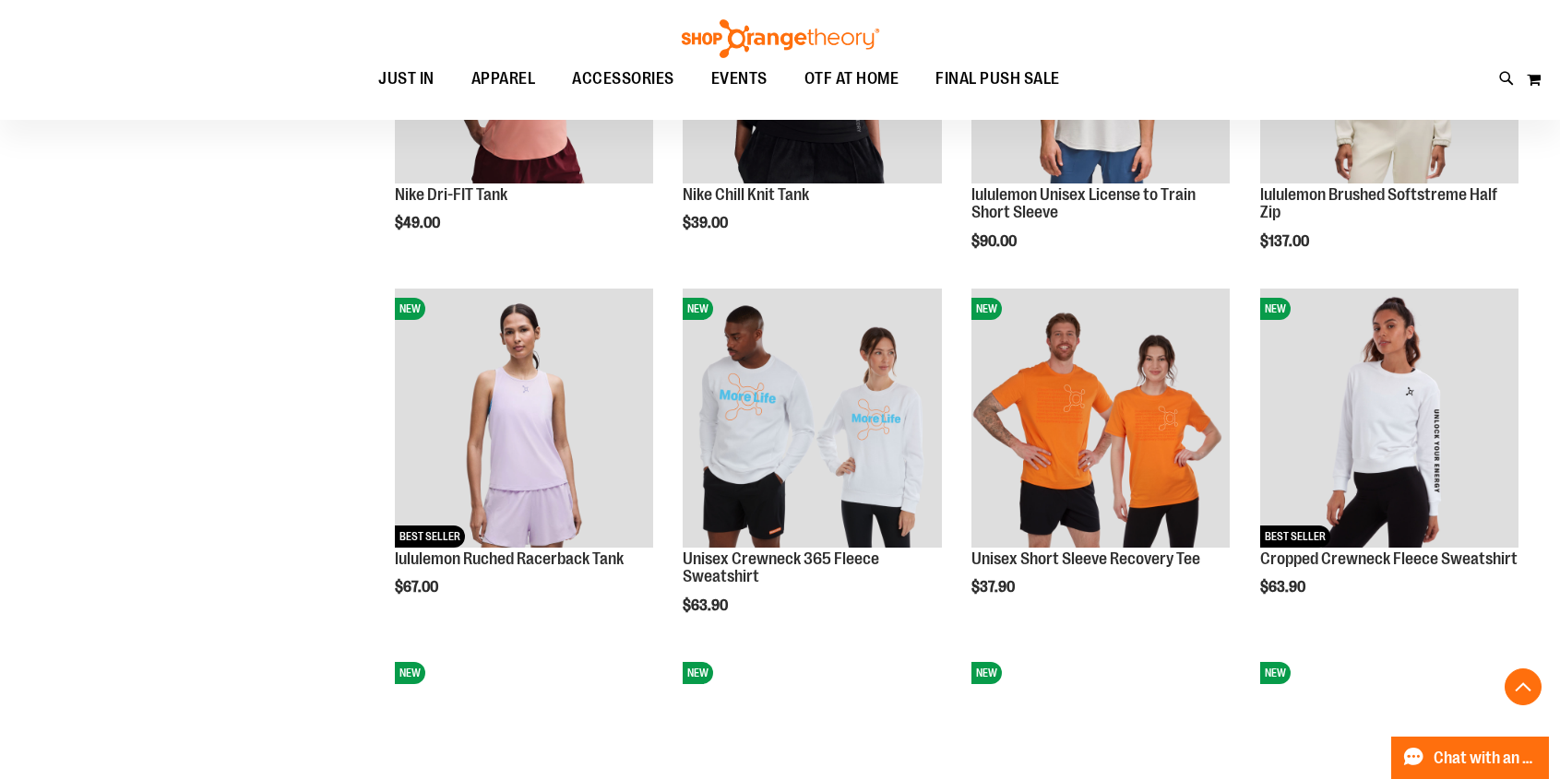
scroll to position [1550, 0]
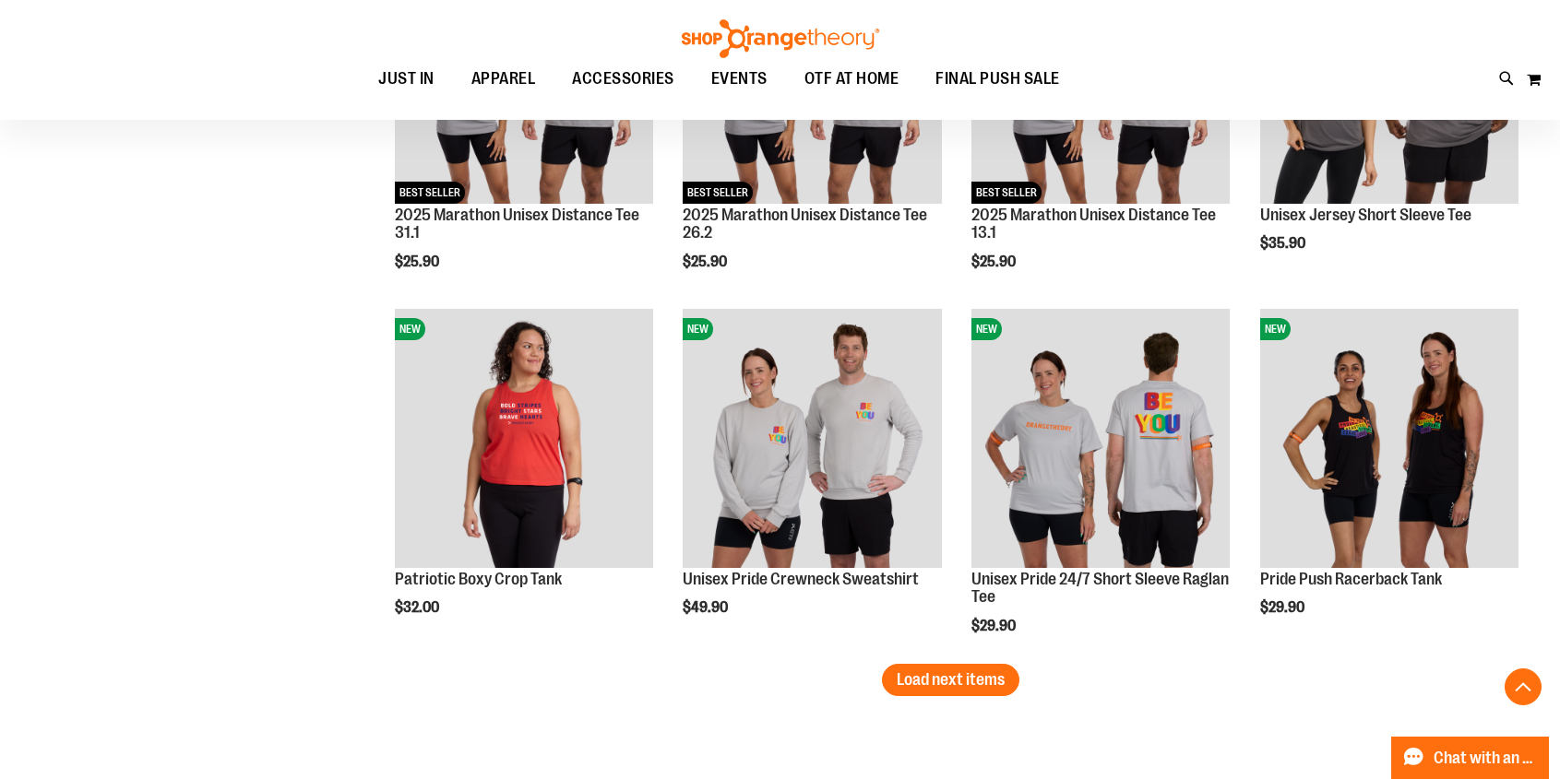
scroll to position [3011, 0]
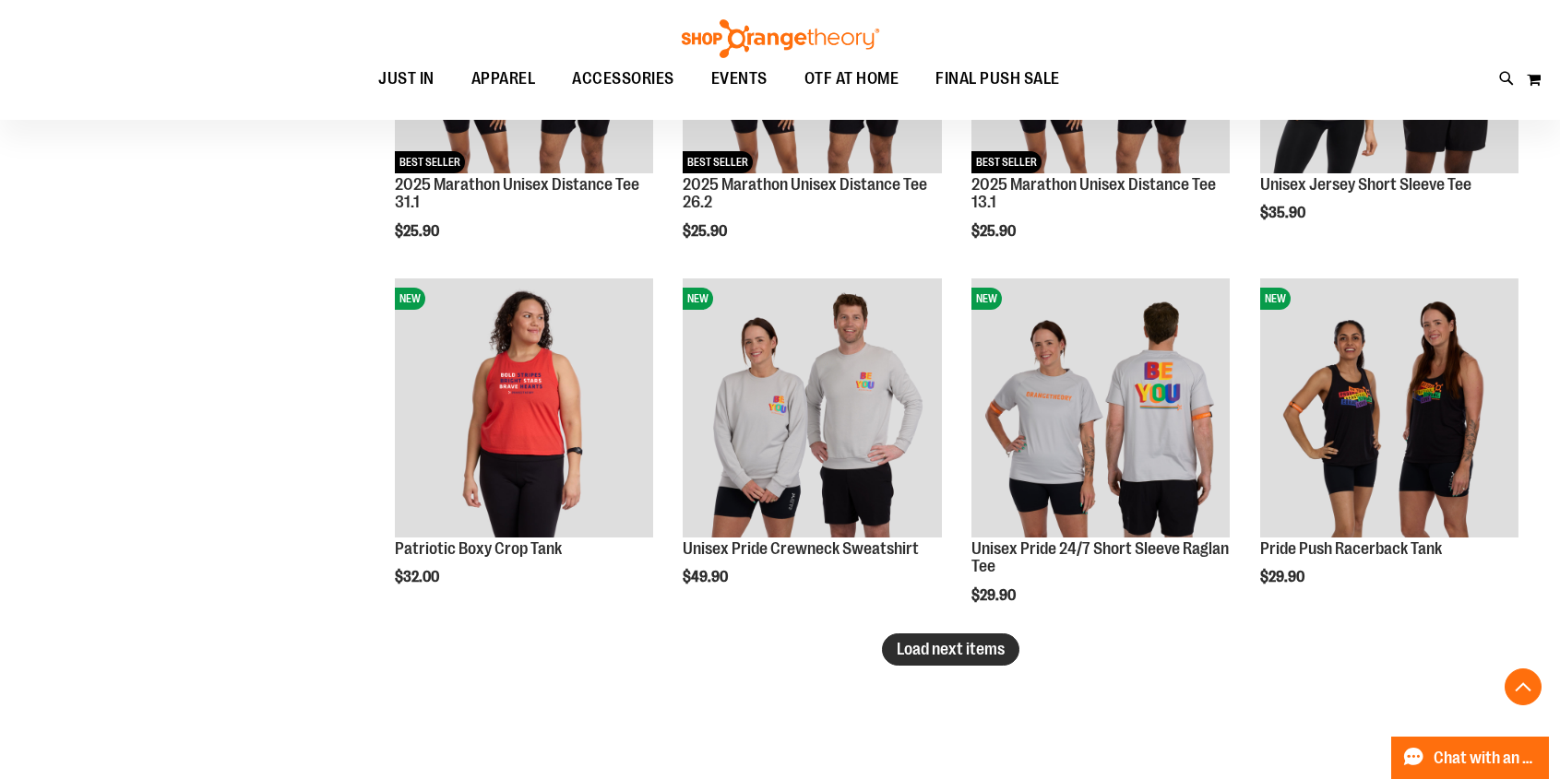
click at [933, 652] on span "Load next items" at bounding box center [950, 649] width 108 height 18
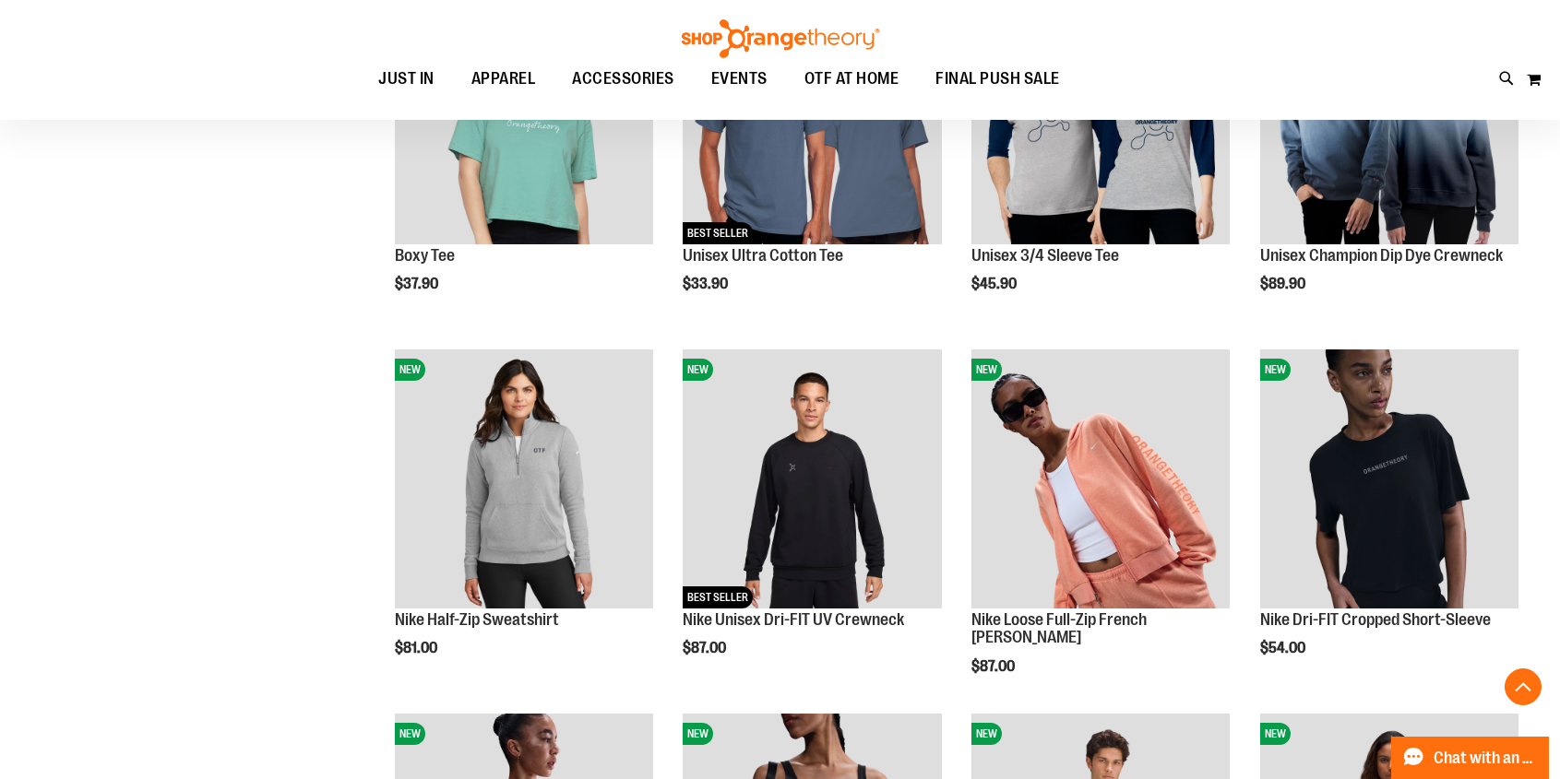
scroll to position [30, 0]
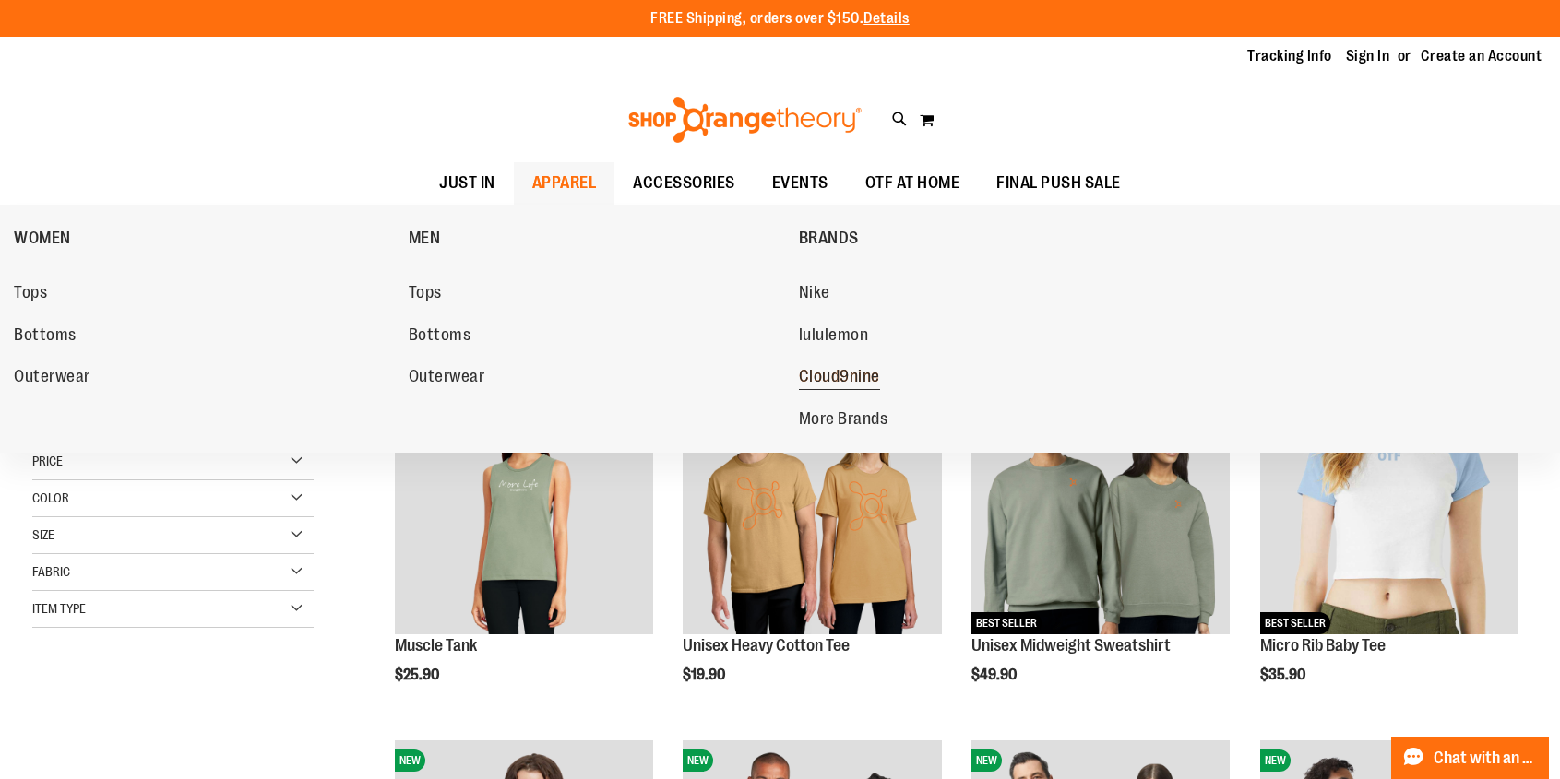
click at [827, 378] on span "Cloud9nine" at bounding box center [839, 378] width 81 height 23
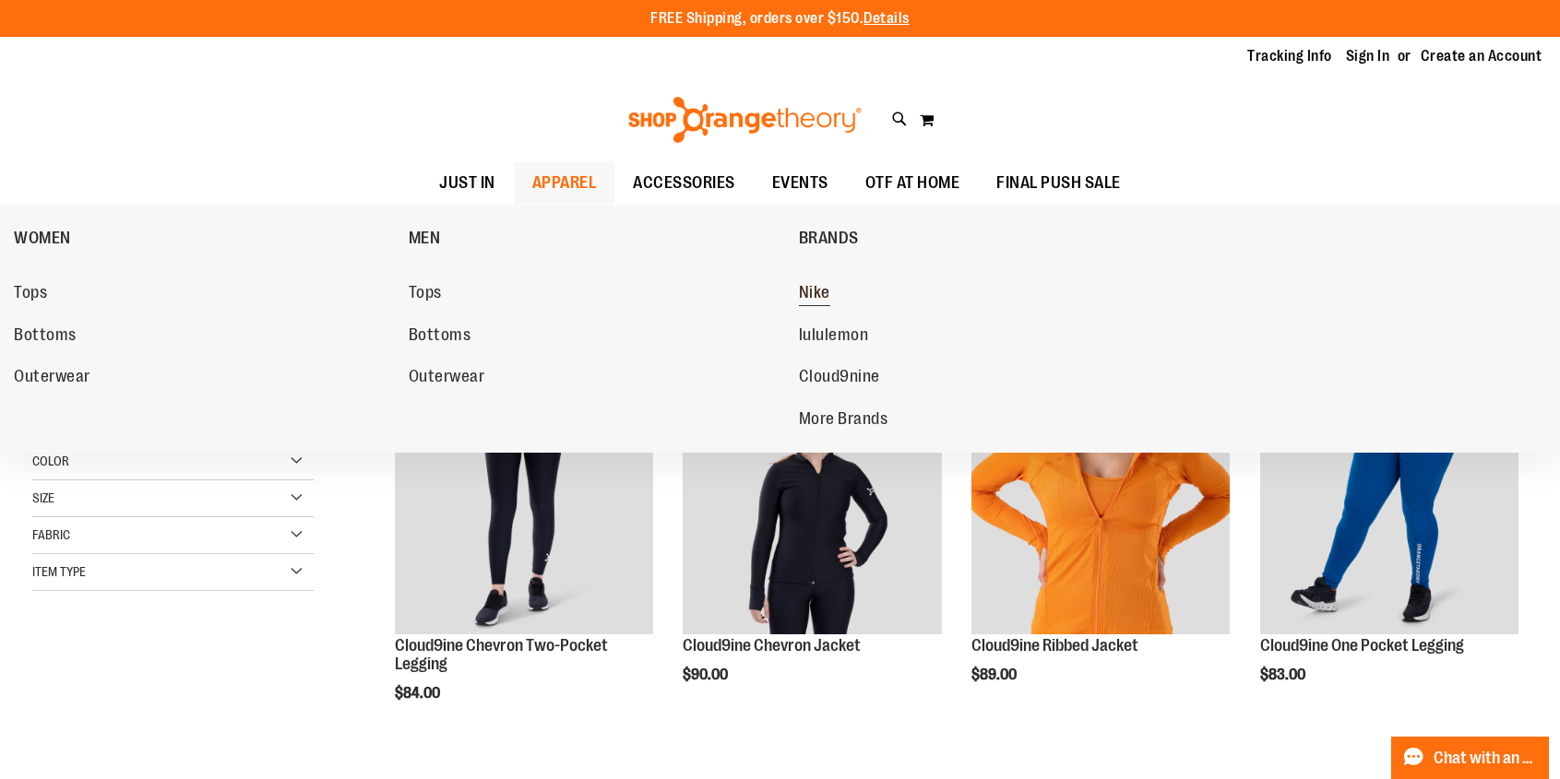
click at [812, 291] on span "Nike" at bounding box center [814, 294] width 31 height 23
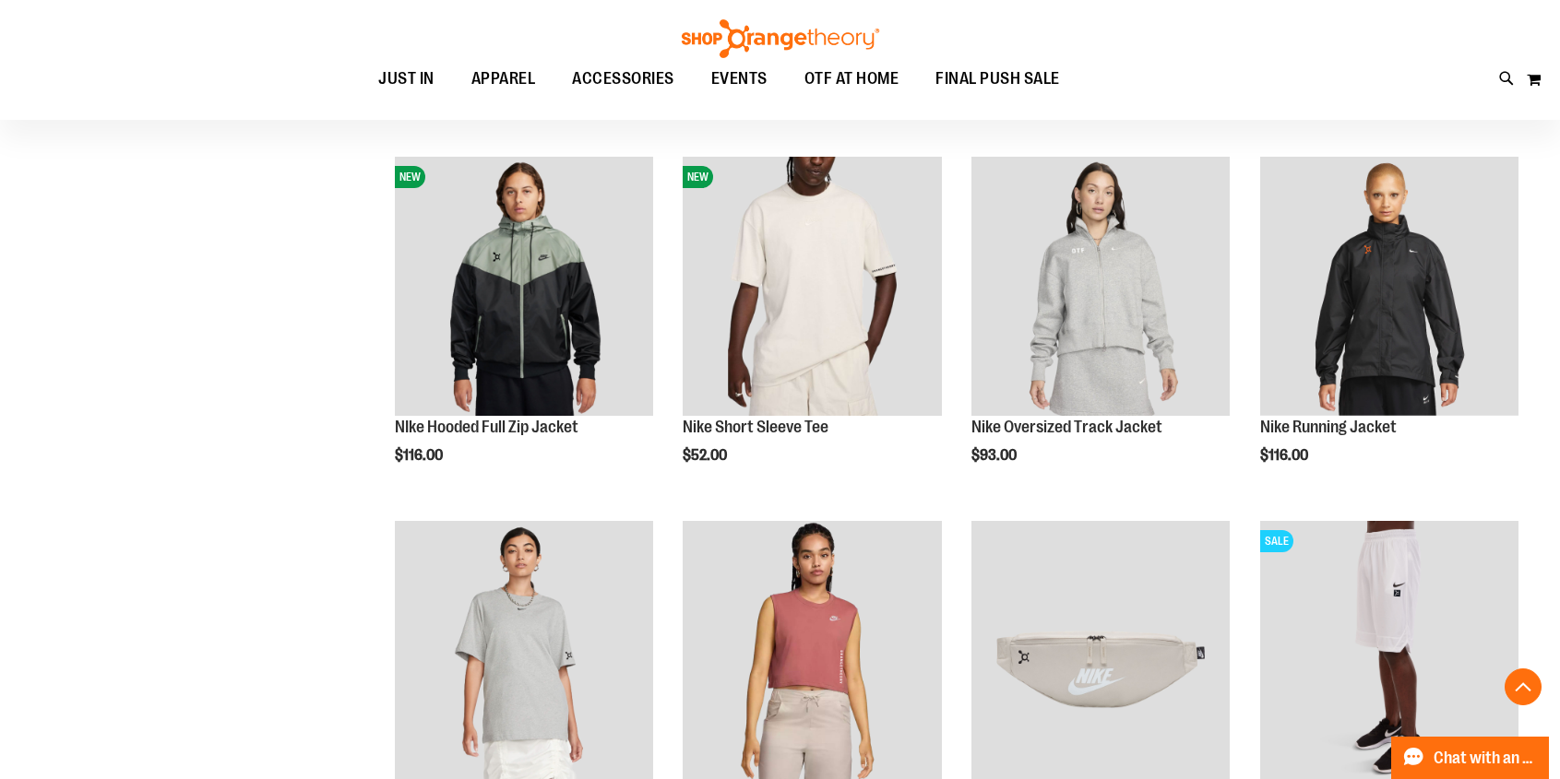
scroll to position [1315, 0]
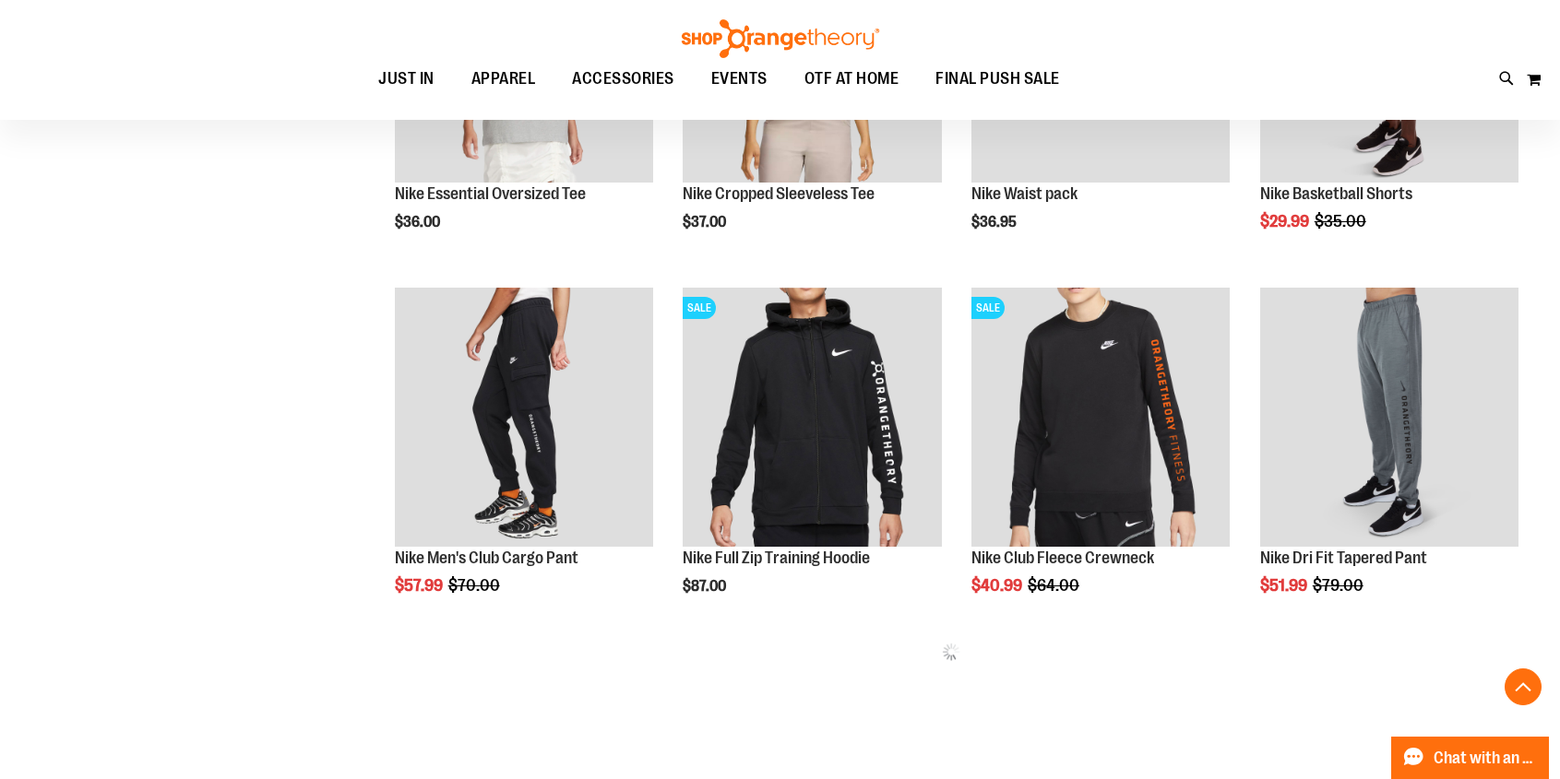
scroll to position [1916, 0]
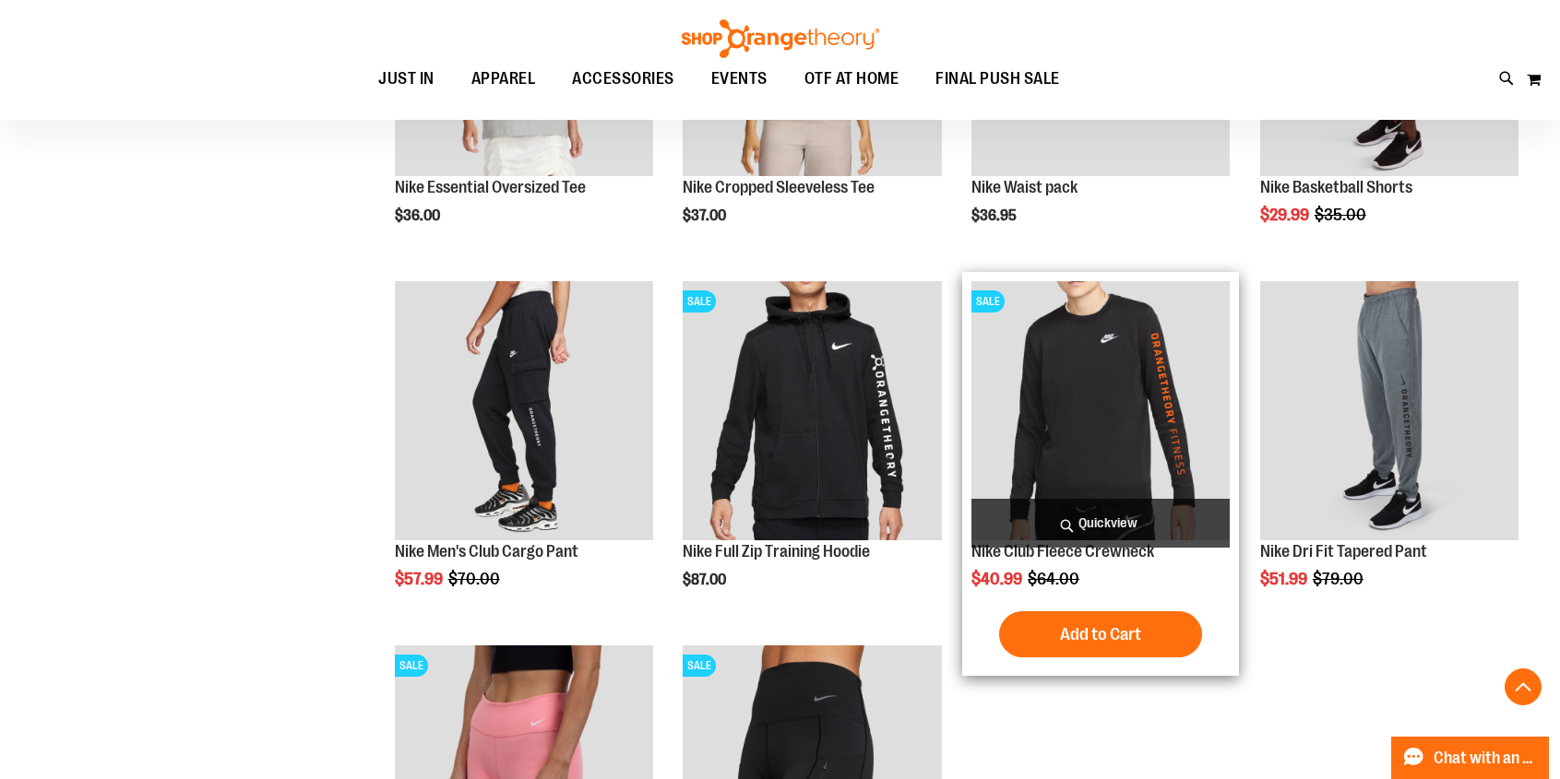
click at [1104, 410] on img "product" at bounding box center [1100, 410] width 258 height 258
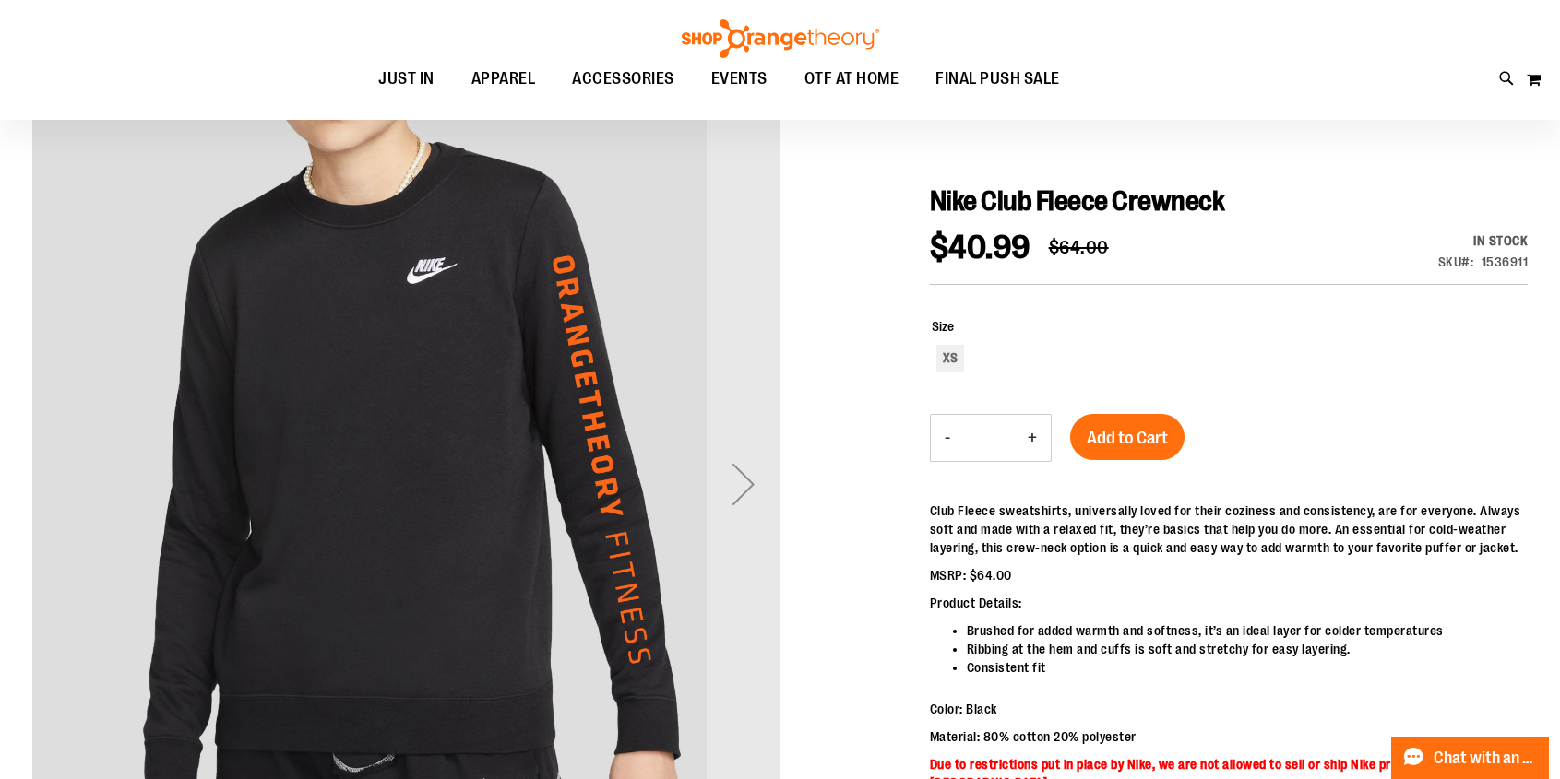
scroll to position [150, 0]
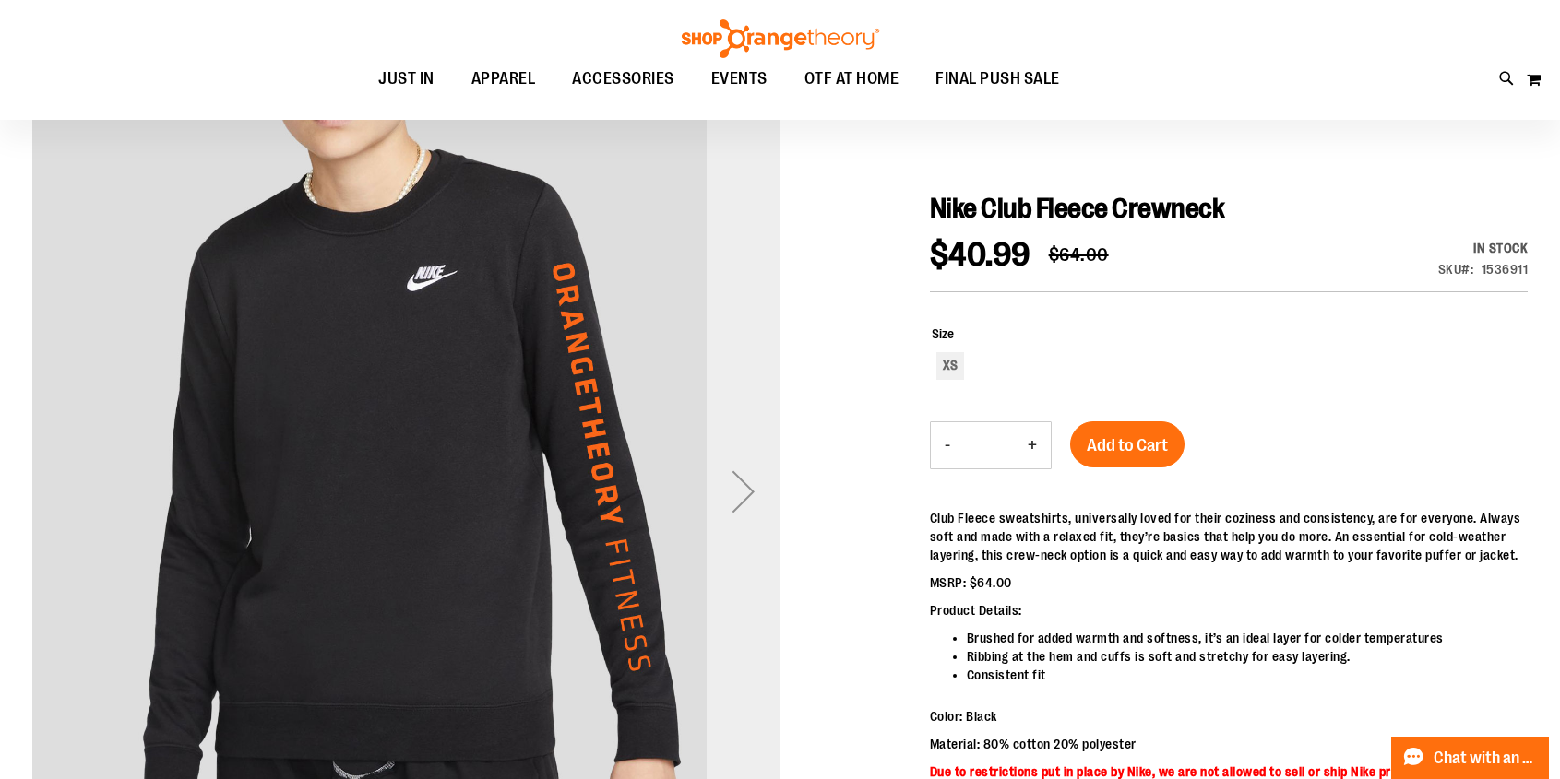
click at [747, 487] on div "Next" at bounding box center [743, 492] width 74 height 74
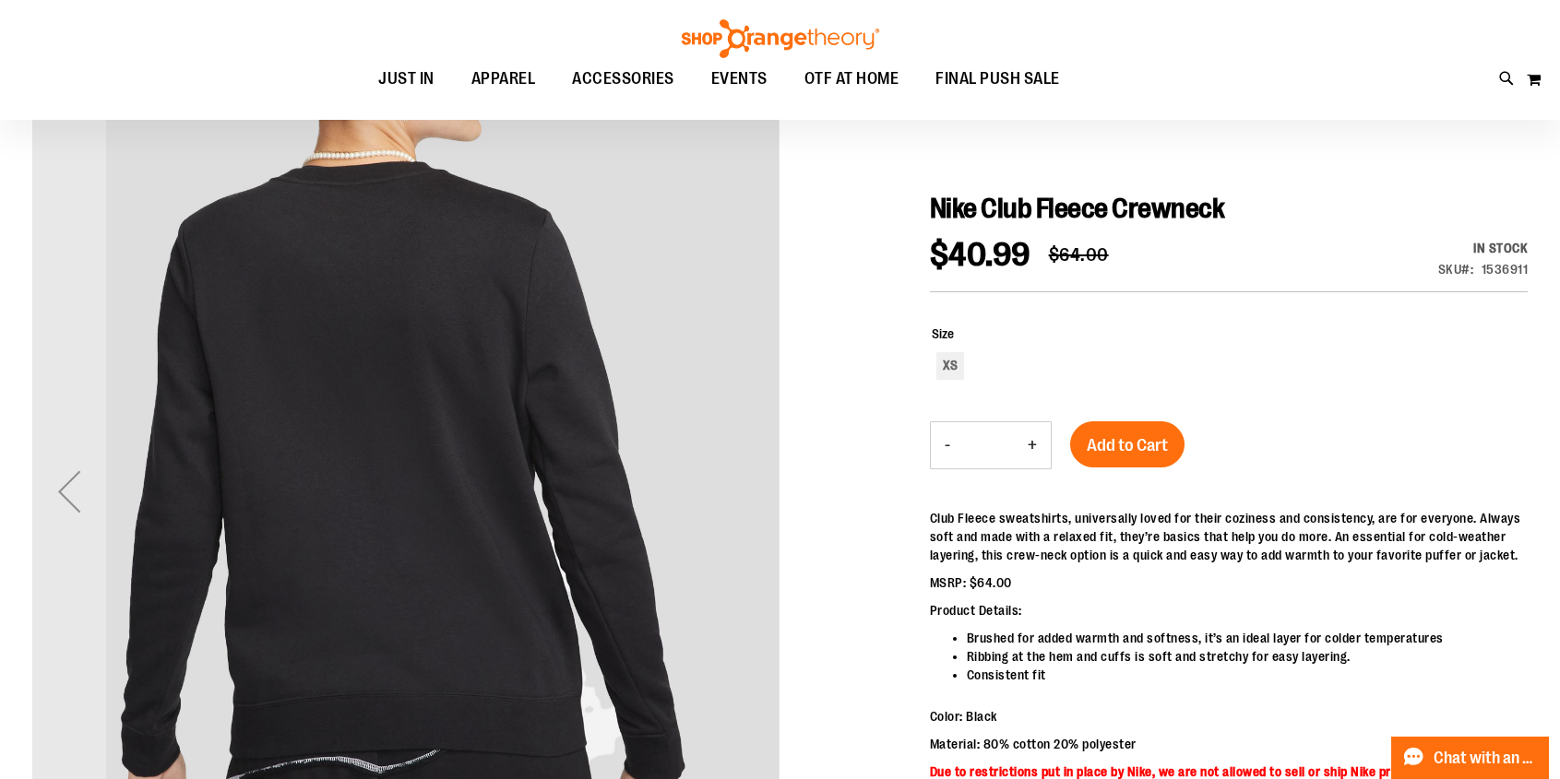
scroll to position [0, 0]
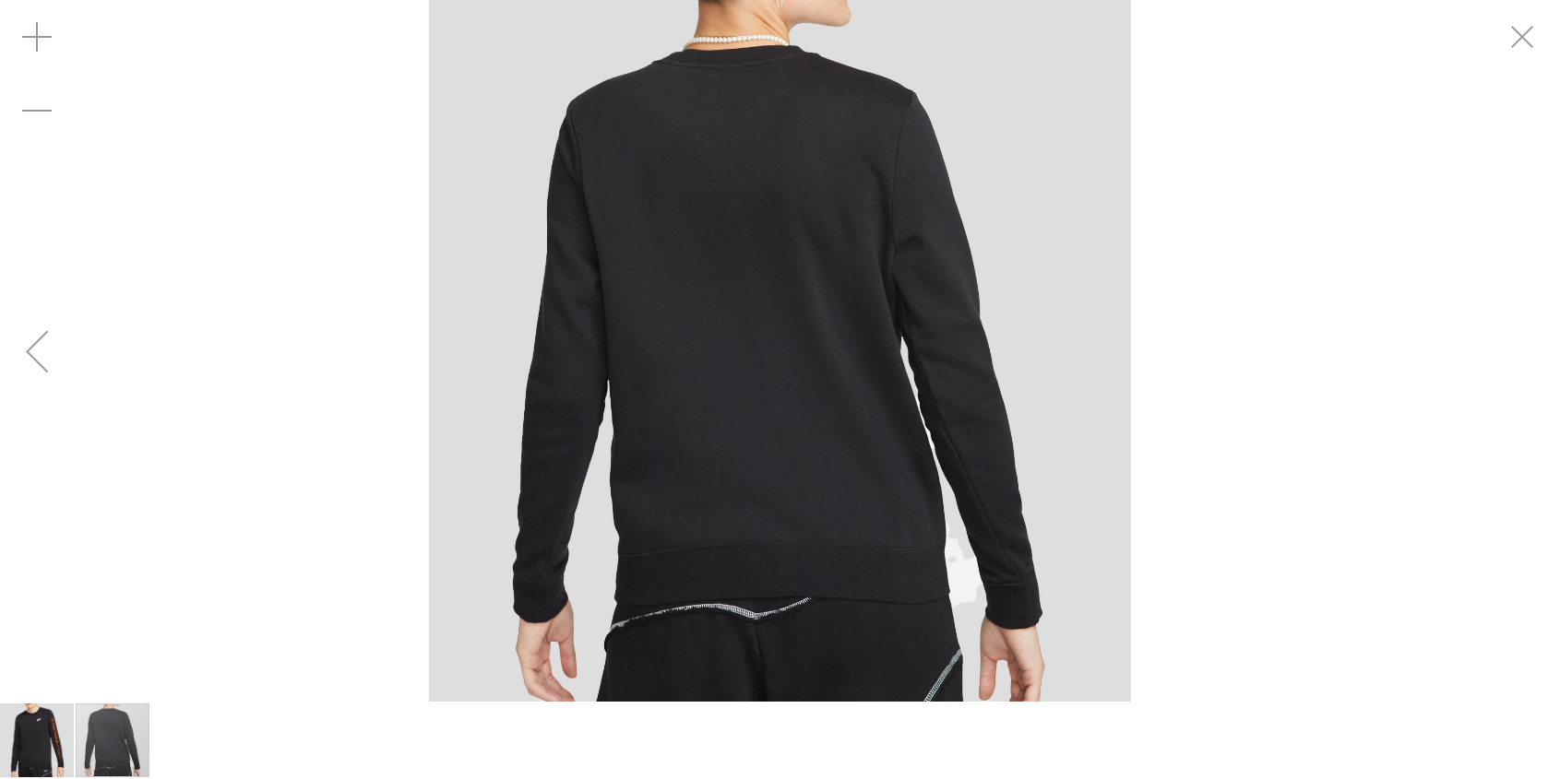
click at [42, 349] on div "Previous" at bounding box center [37, 351] width 74 height 74
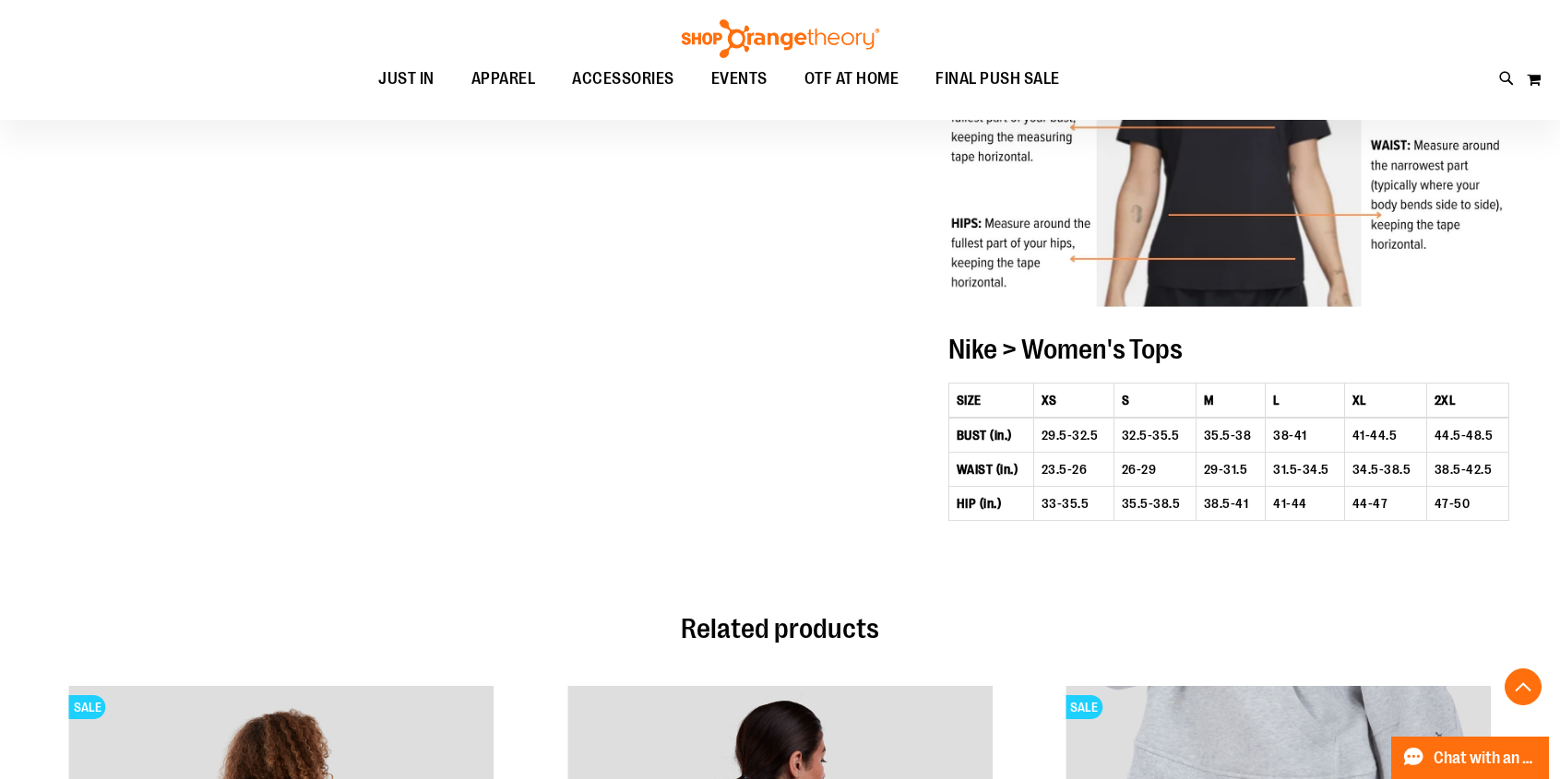
scroll to position [1101, 0]
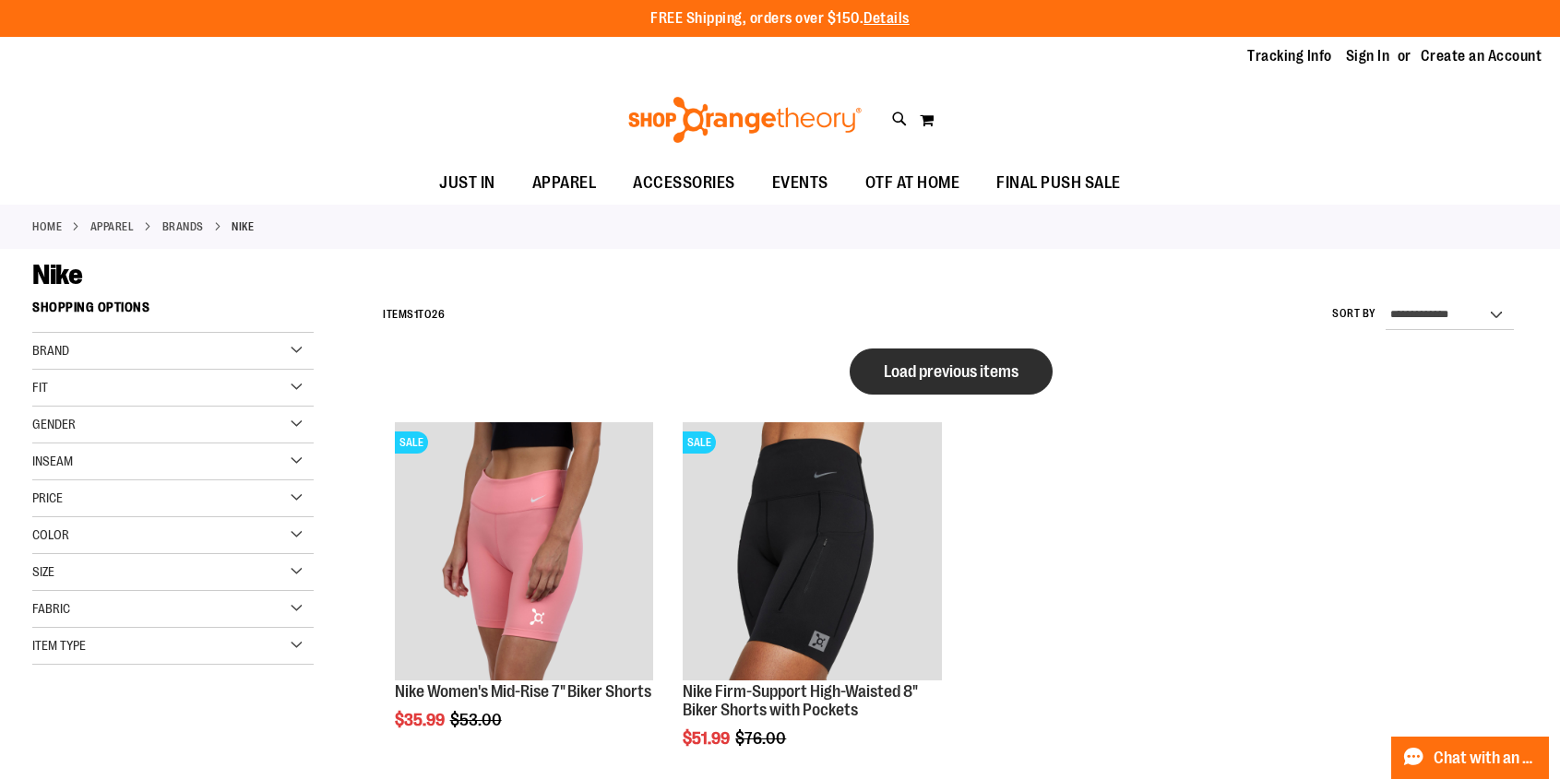
click at [1008, 366] on span "Load previous items" at bounding box center [951, 371] width 135 height 18
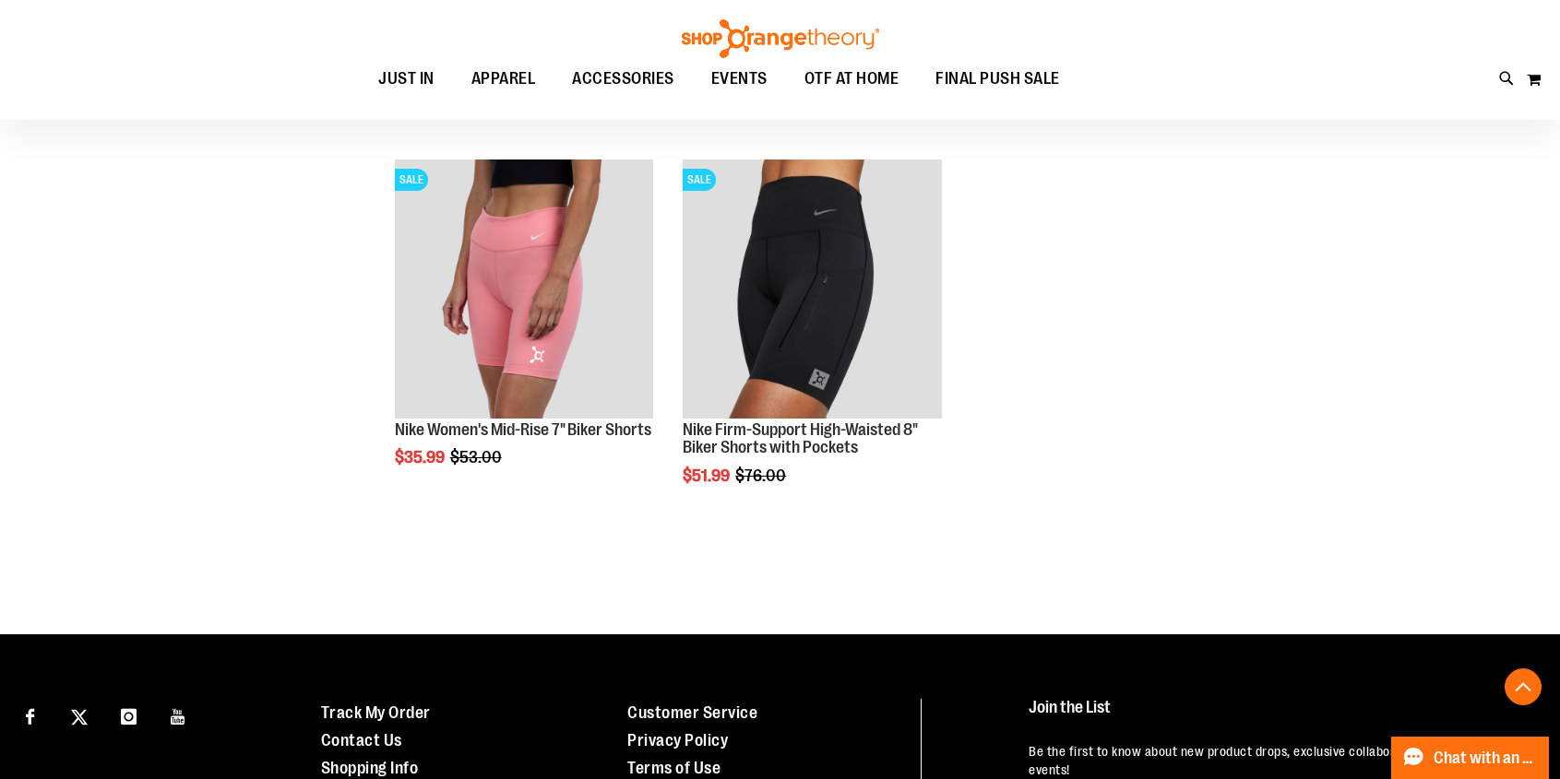
scroll to position [718, 0]
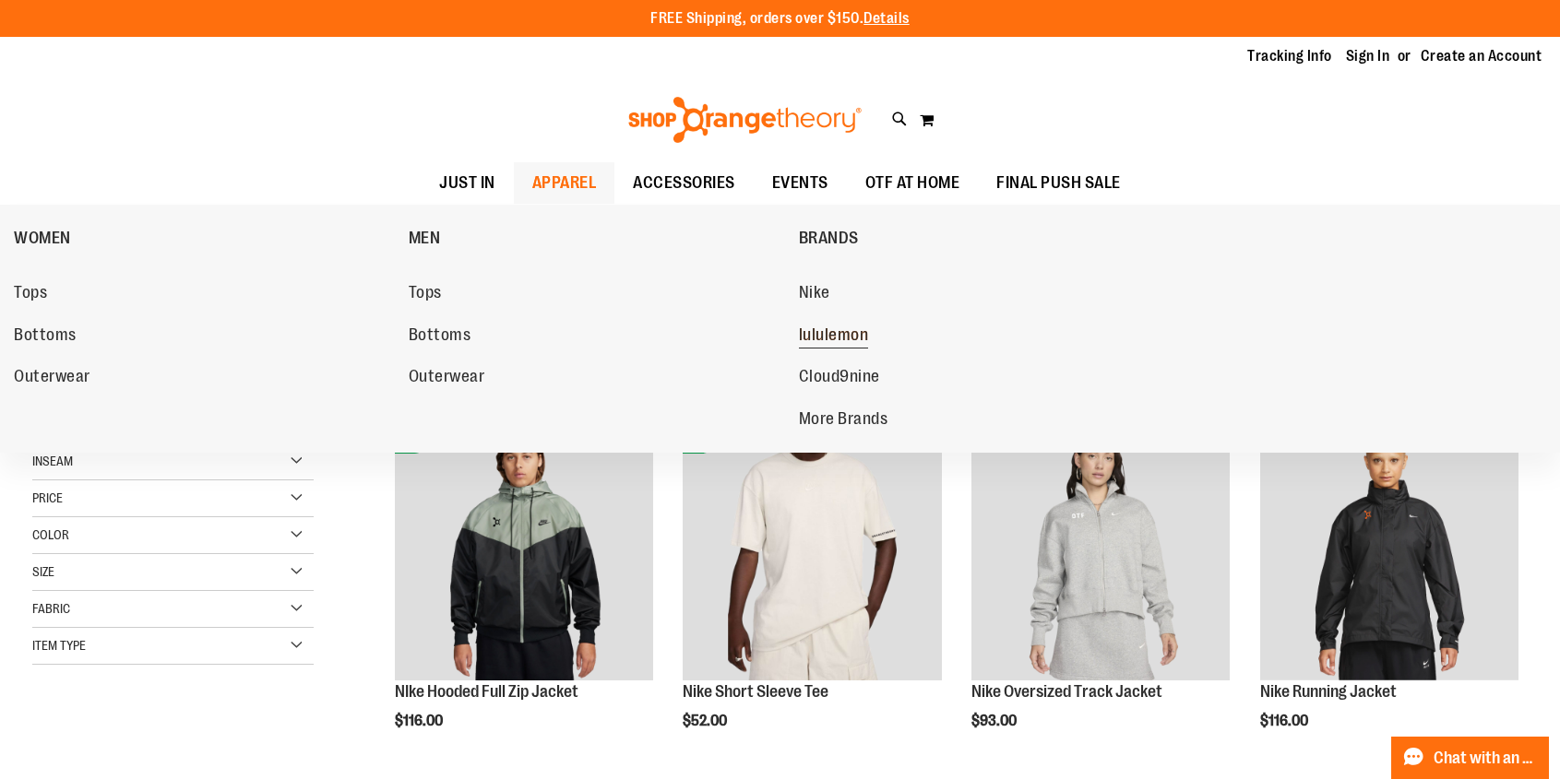
click at [826, 335] on span "lululemon" at bounding box center [834, 337] width 70 height 23
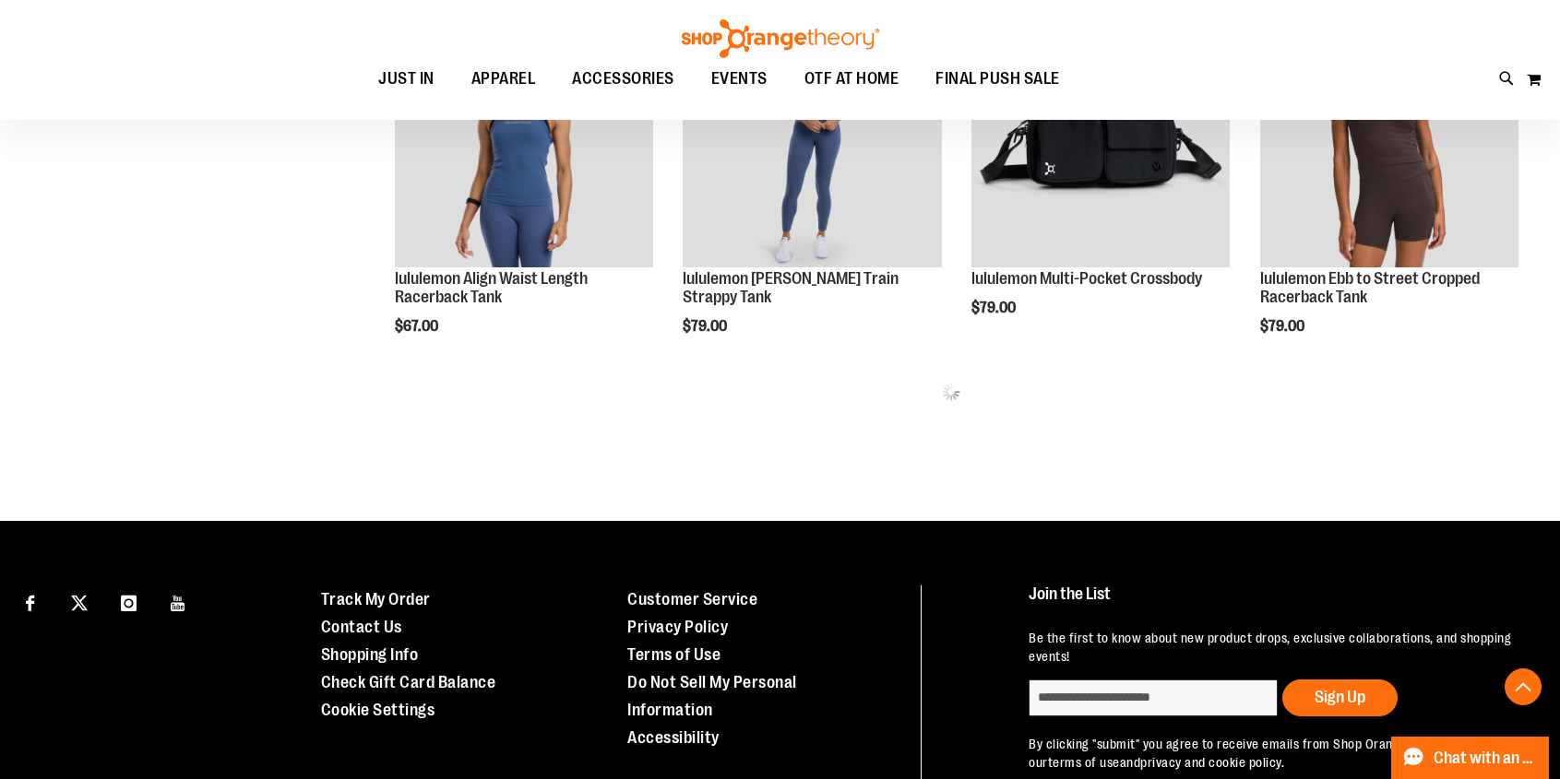
scroll to position [1138, 0]
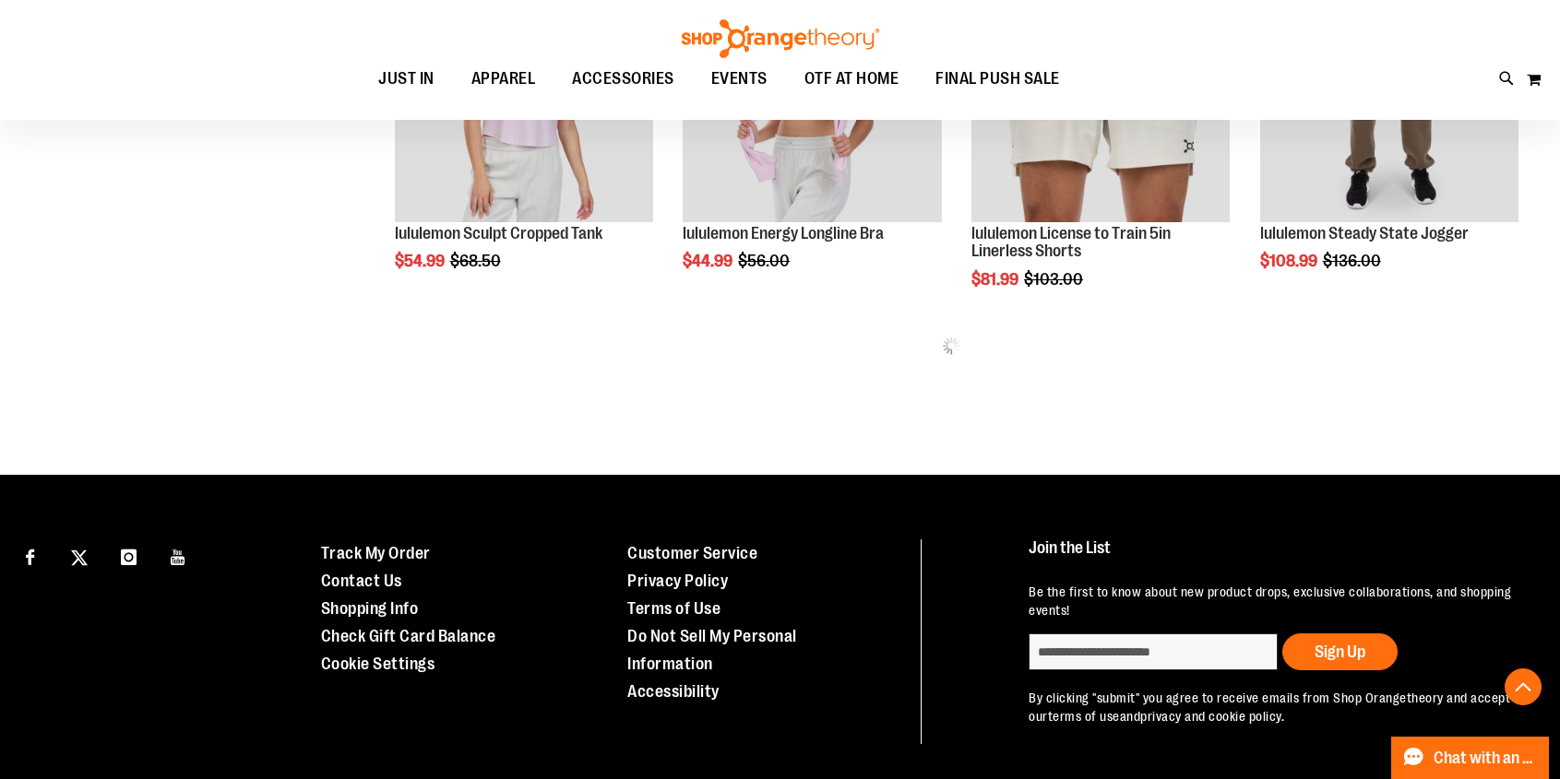
scroll to position [2383, 0]
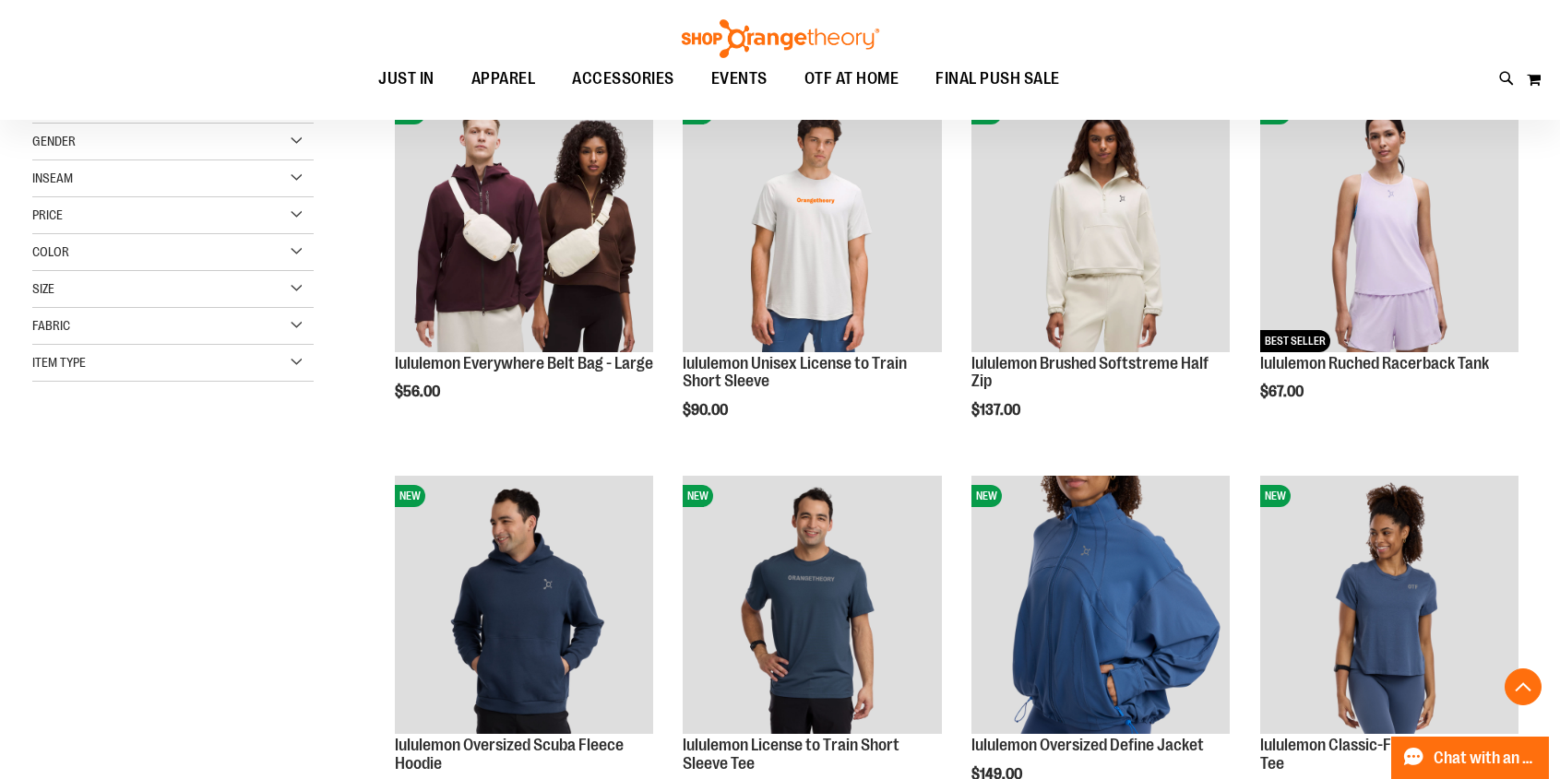
scroll to position [62, 0]
